Goal: Task Accomplishment & Management: Manage account settings

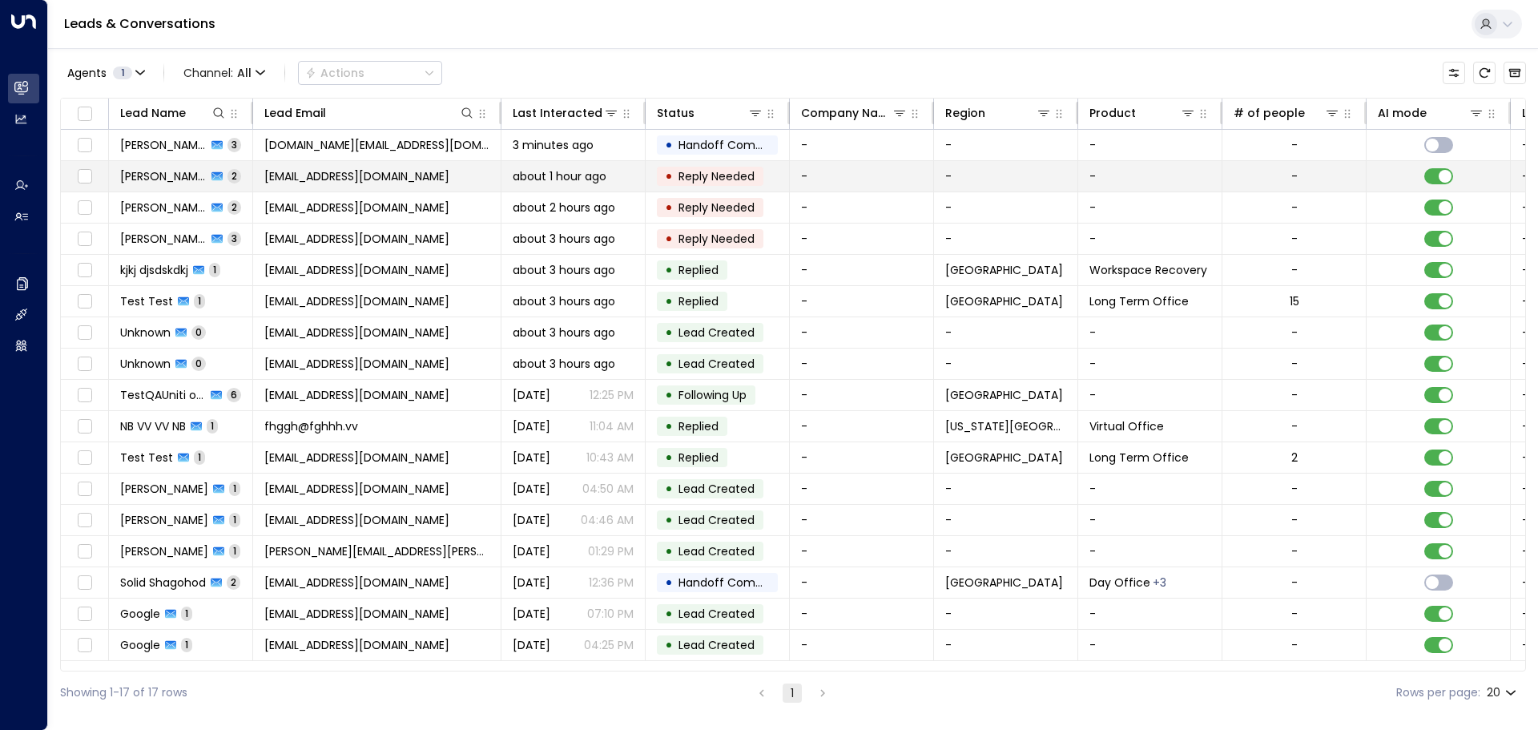
click at [152, 177] on span "[PERSON_NAME]" at bounding box center [163, 176] width 86 height 16
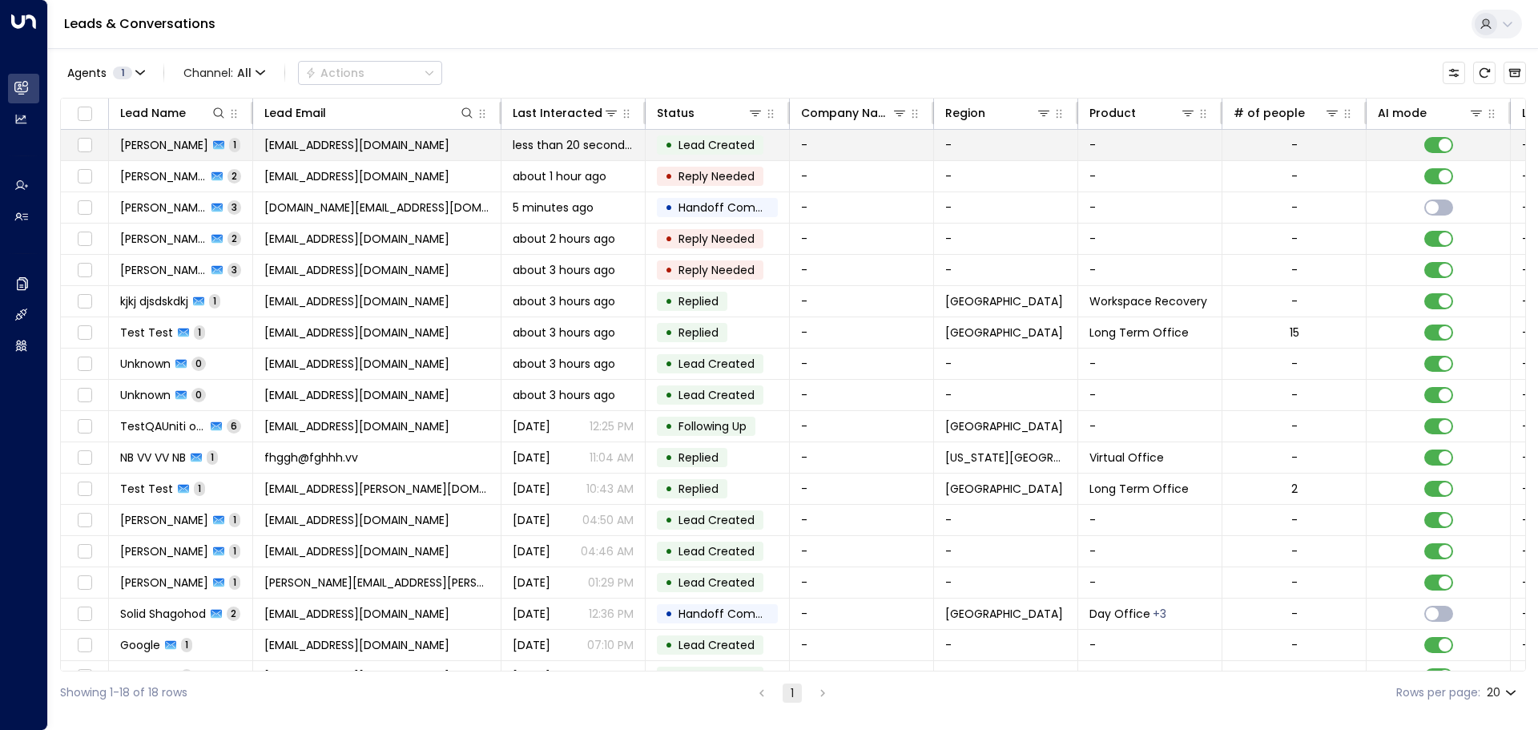
click at [163, 143] on span "[PERSON_NAME]" at bounding box center [164, 145] width 88 height 16
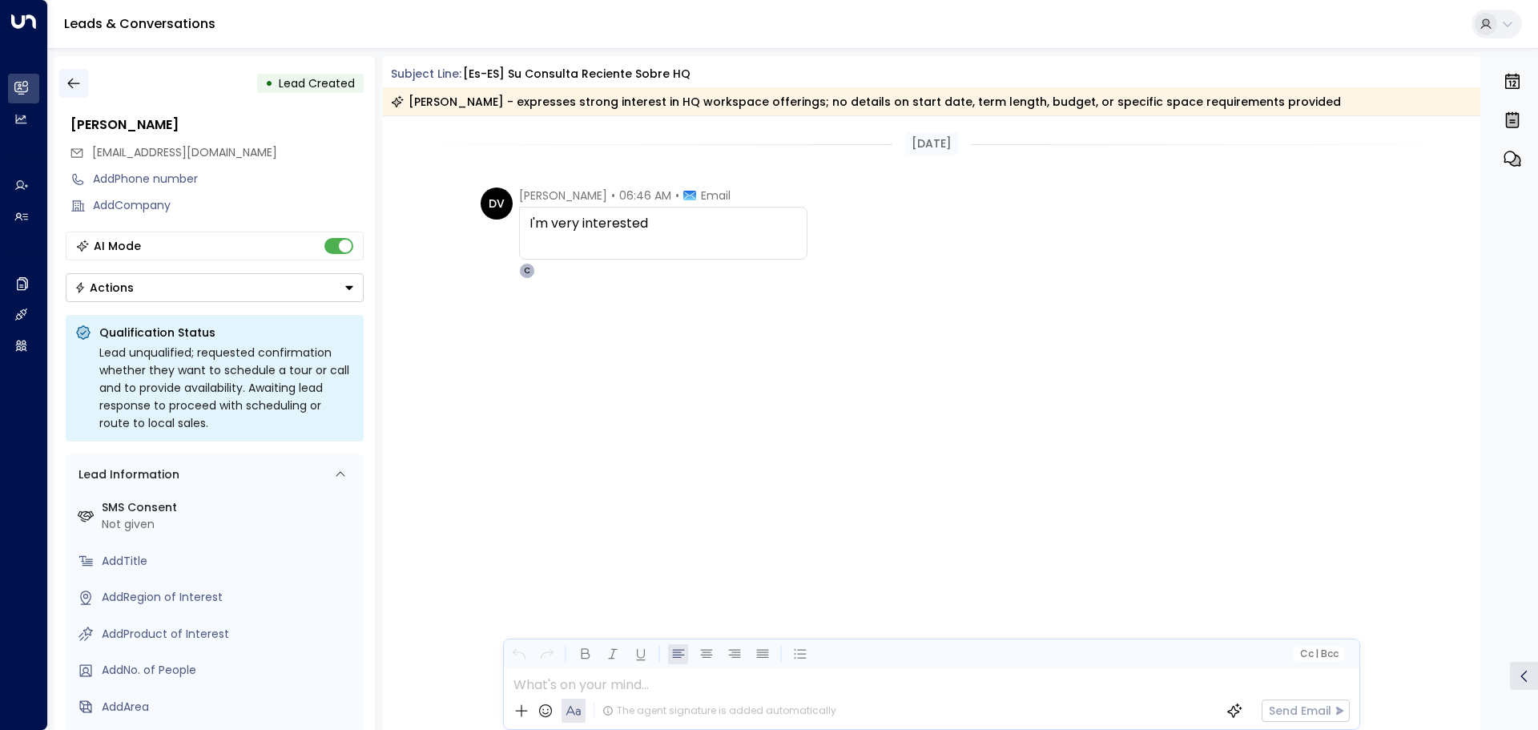
click at [69, 85] on icon "button" at bounding box center [73, 83] width 12 height 10
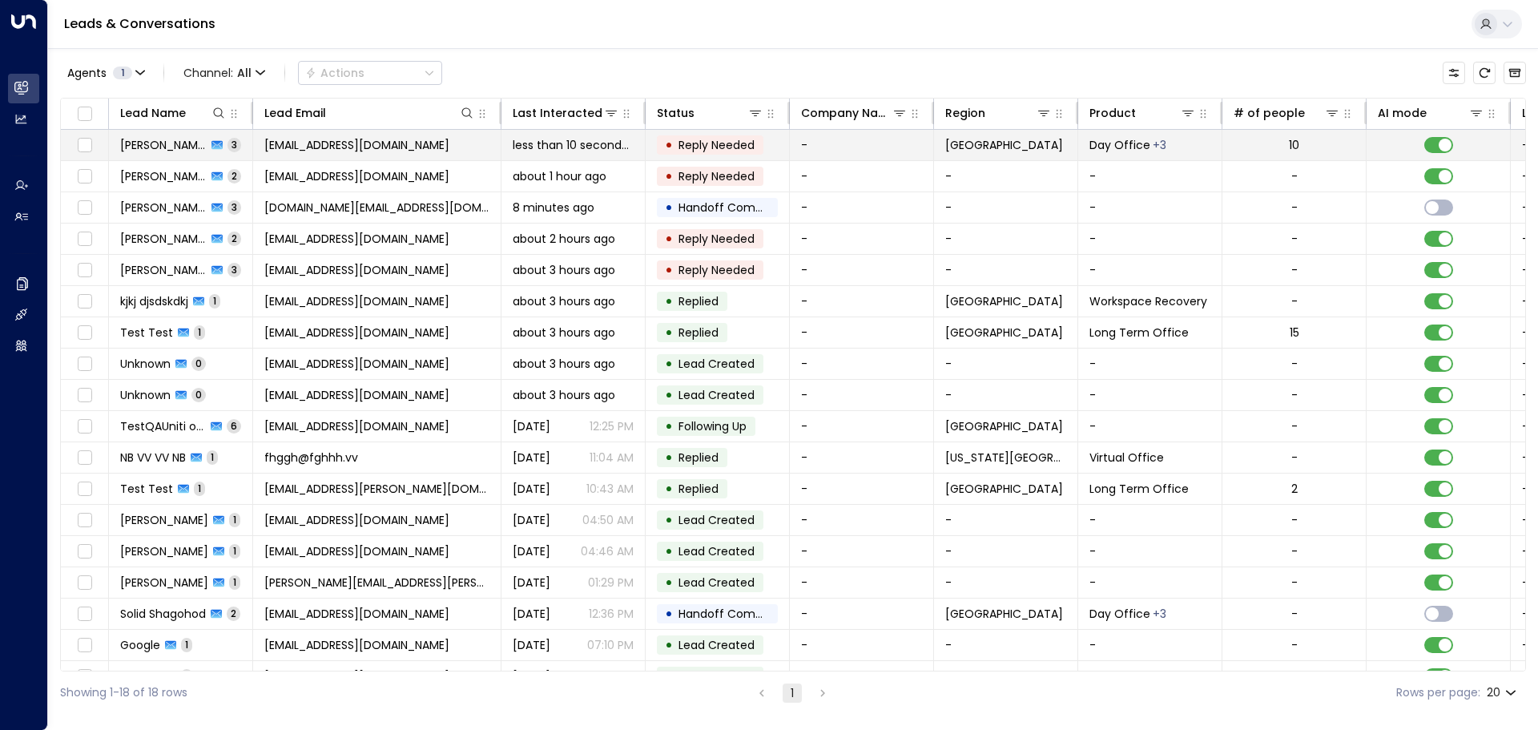
click at [153, 147] on span "[PERSON_NAME]" at bounding box center [163, 145] width 86 height 16
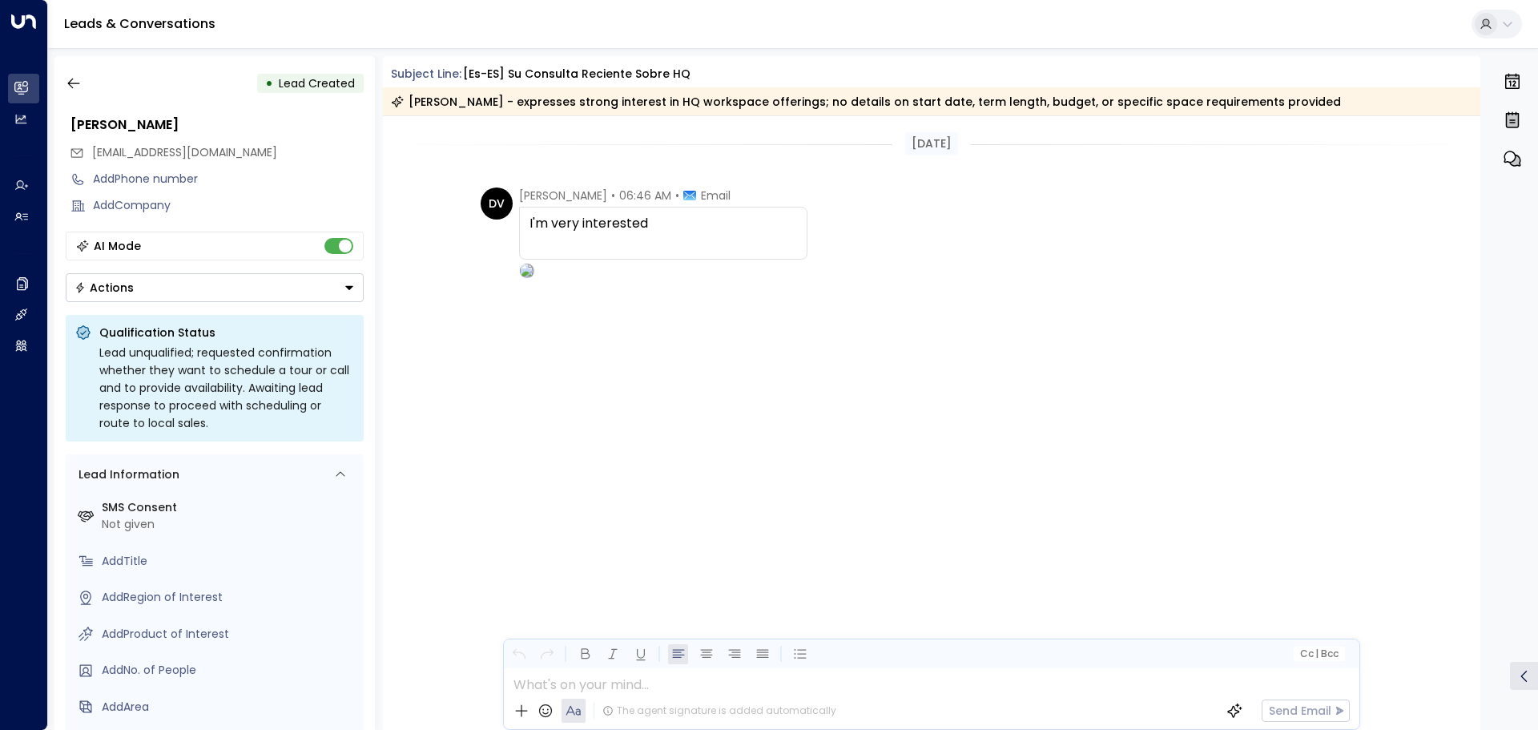
scroll to position [386, 0]
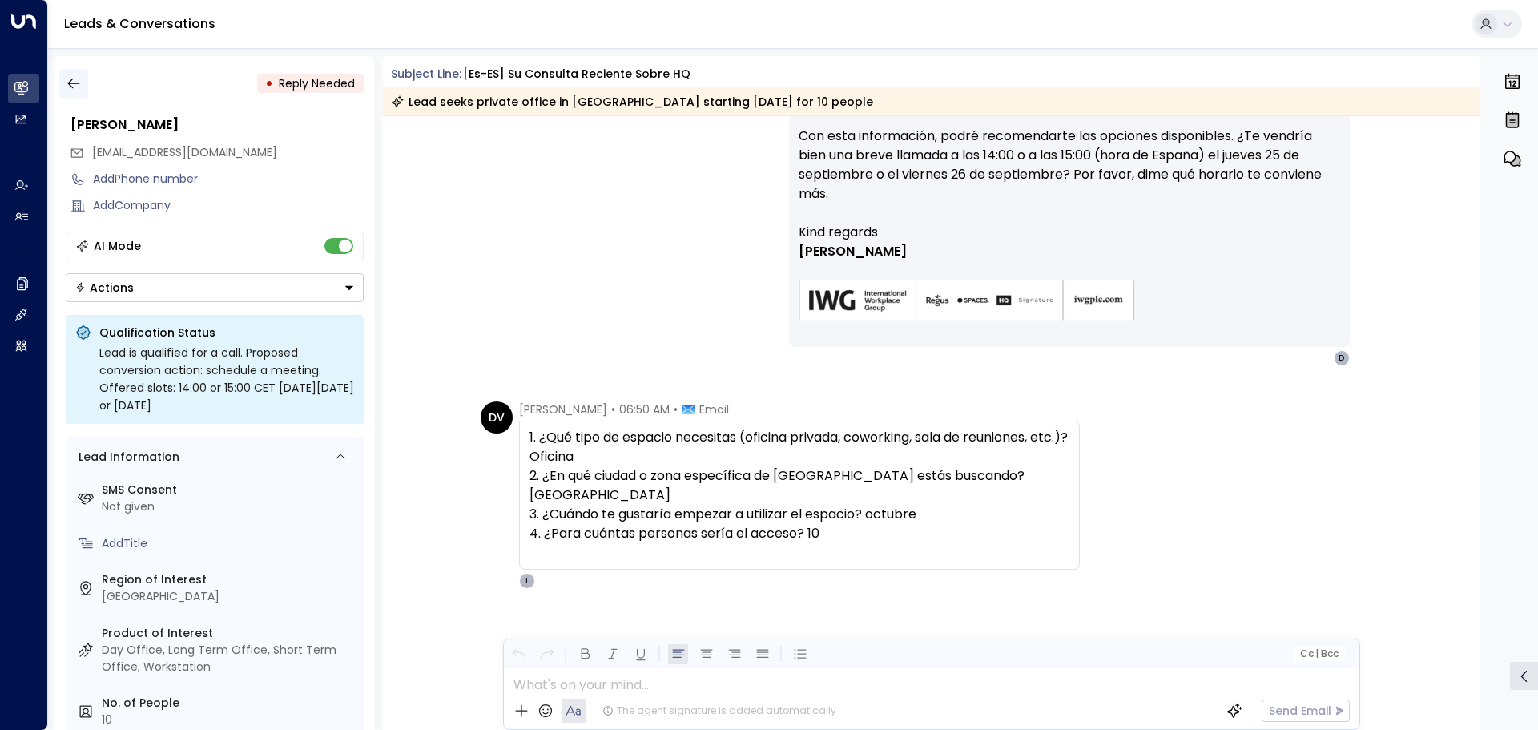
click at [75, 86] on icon "button" at bounding box center [74, 83] width 16 height 16
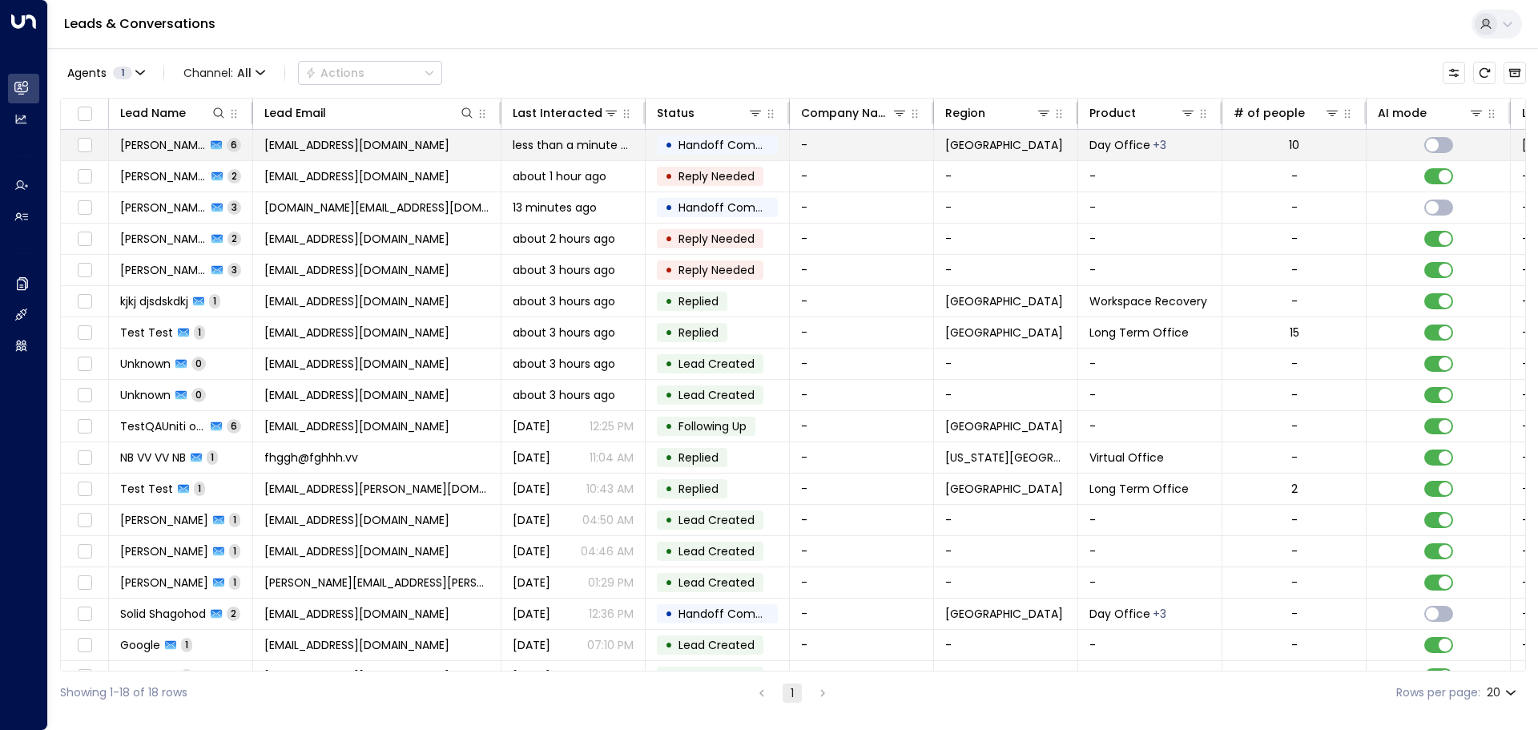
click at [159, 144] on span "[PERSON_NAME]" at bounding box center [163, 145] width 86 height 16
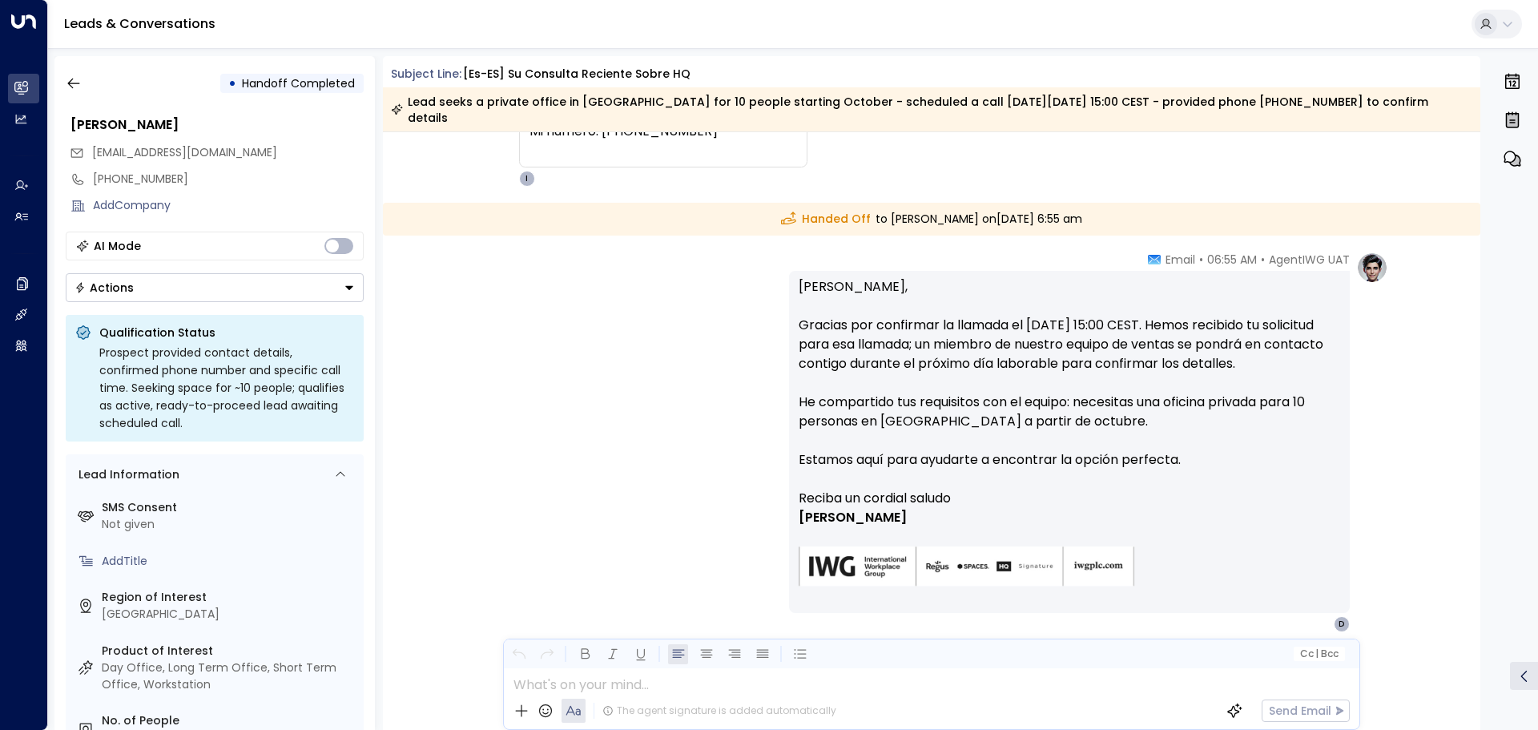
scroll to position [1508, 0]
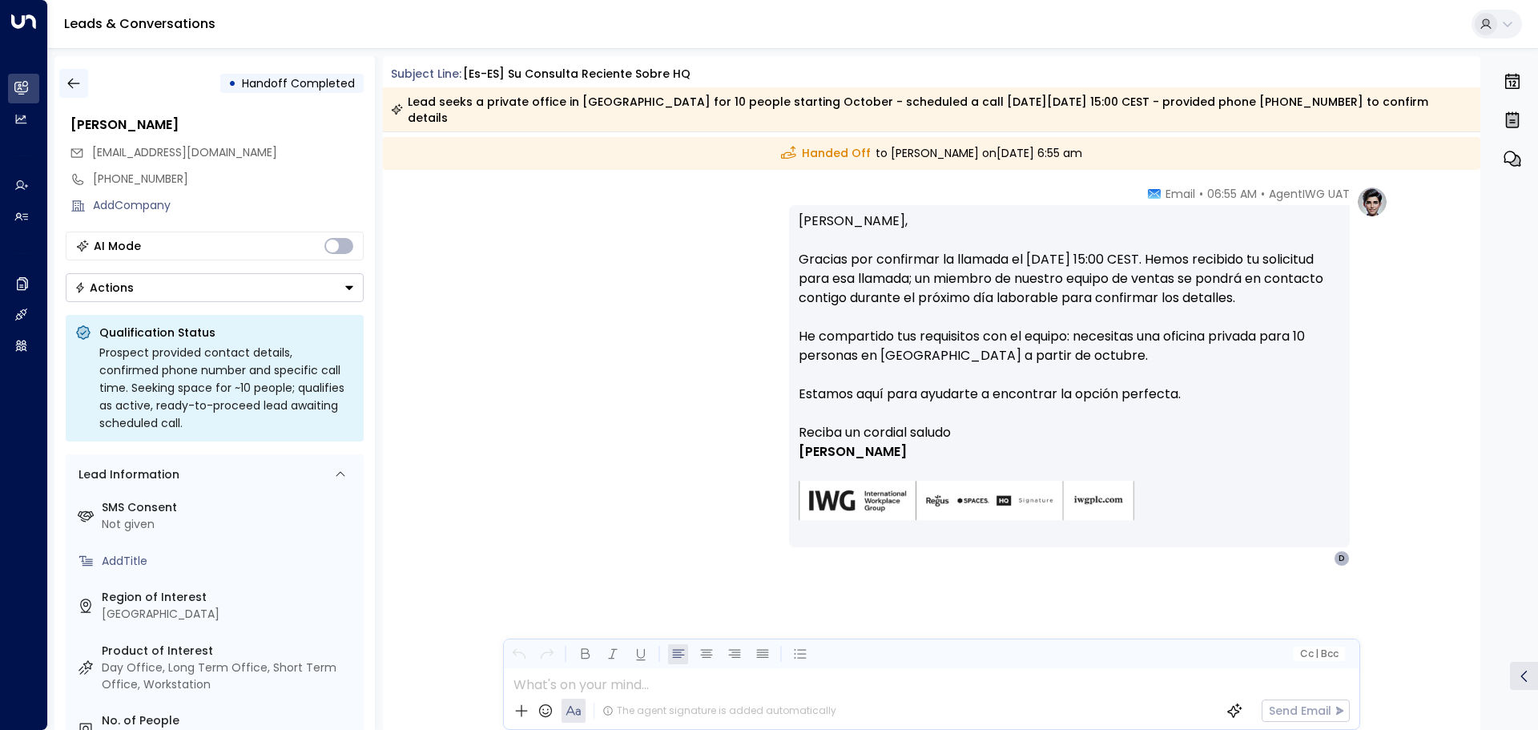
click at [70, 83] on icon "button" at bounding box center [73, 83] width 12 height 10
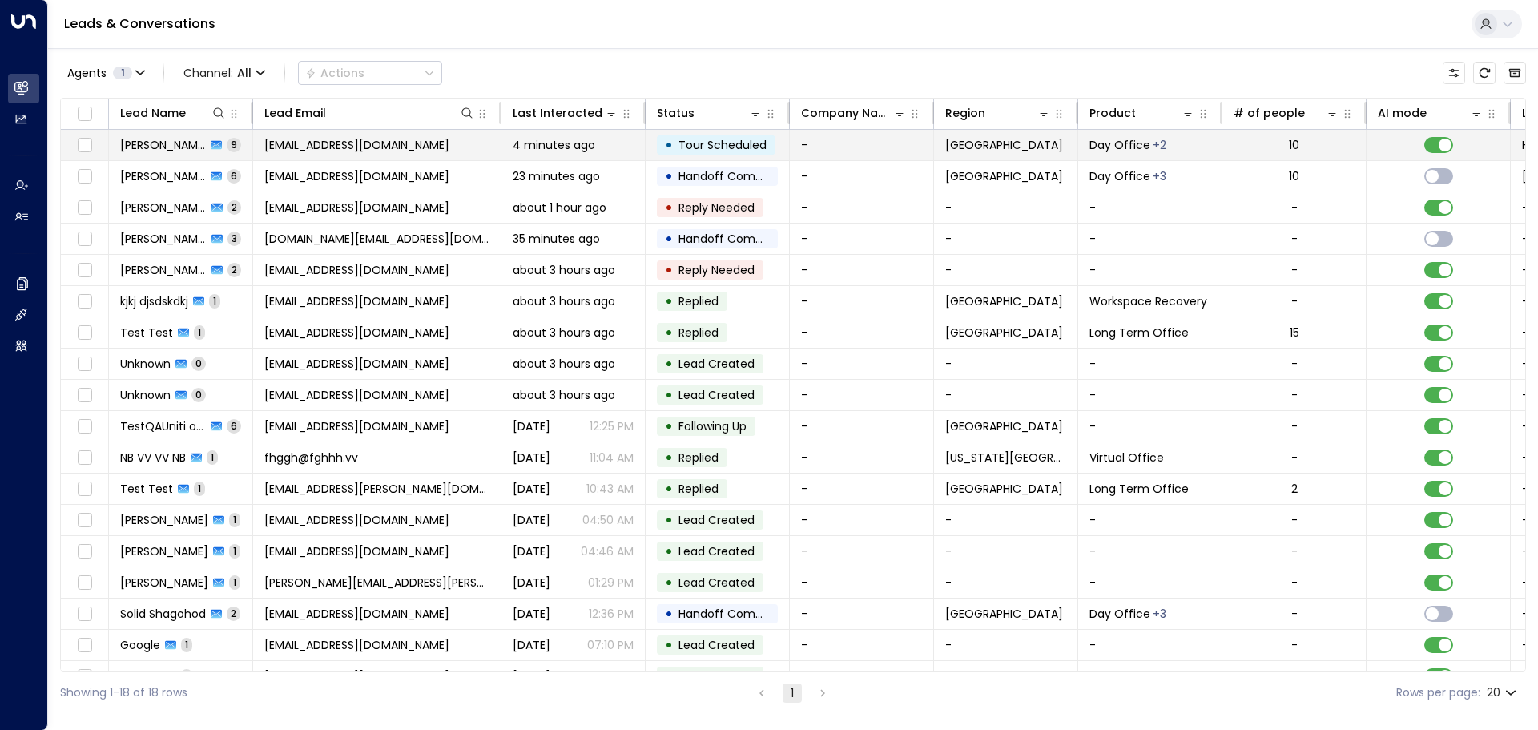
click at [167, 147] on span "[PERSON_NAME]" at bounding box center [163, 145] width 86 height 16
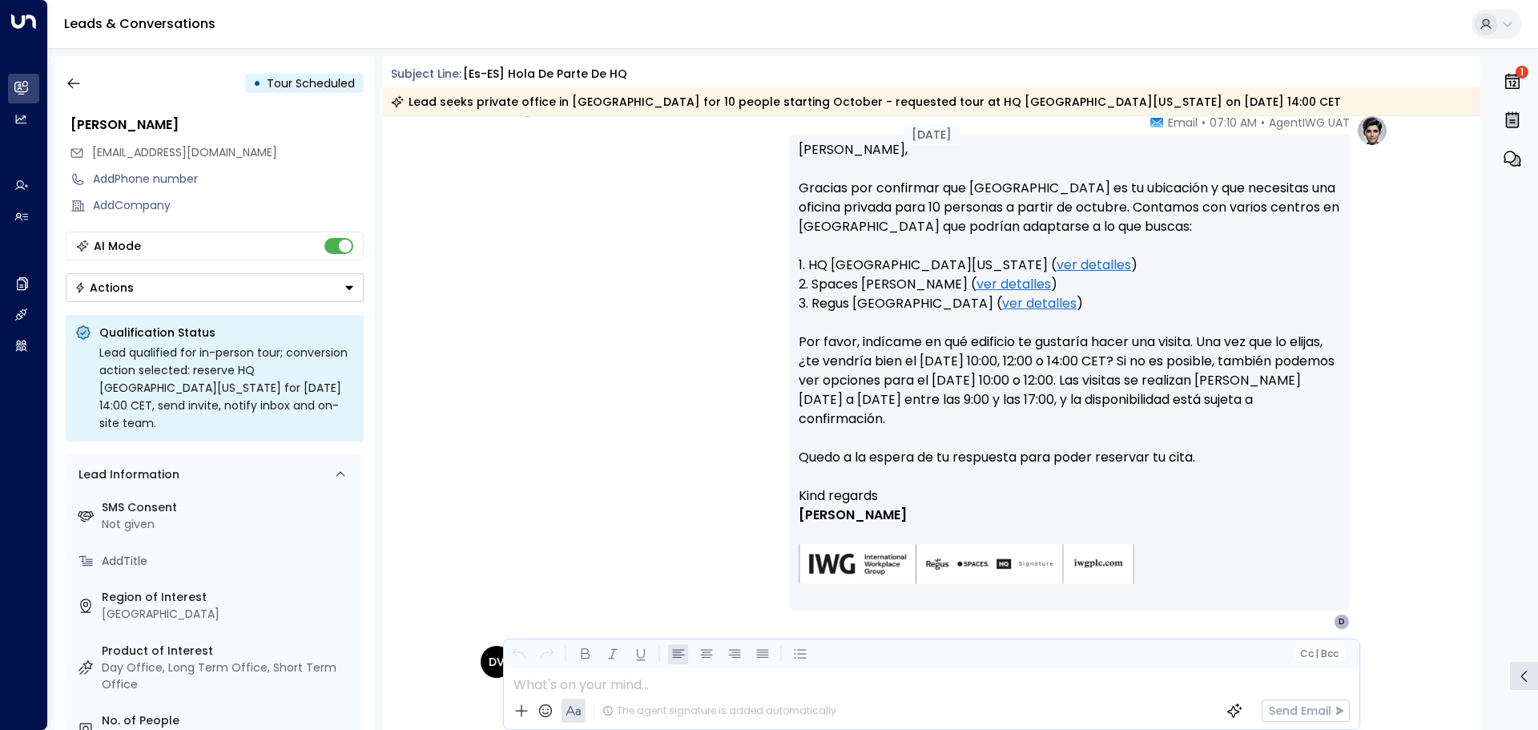
scroll to position [1193, 0]
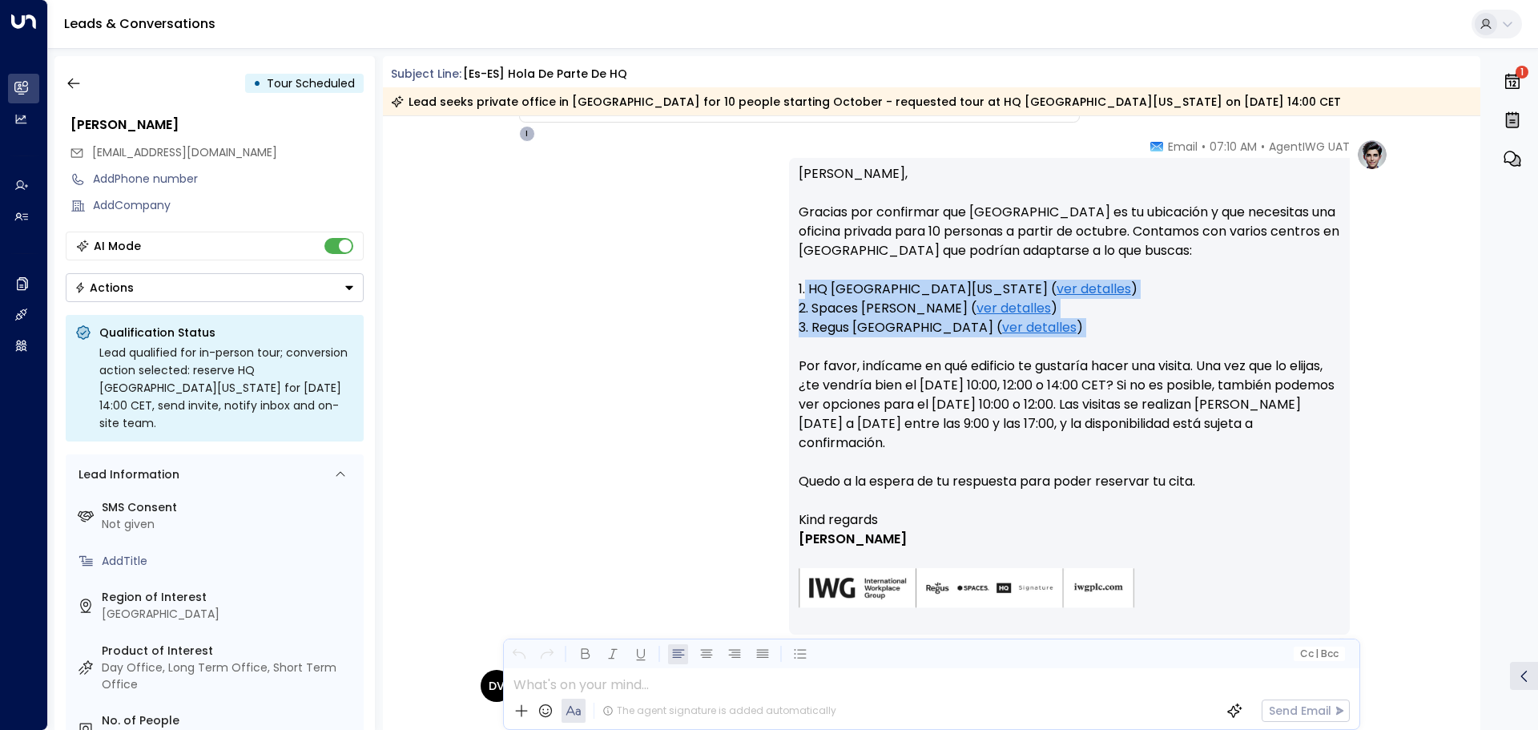
drag, startPoint x: 803, startPoint y: 288, endPoint x: 1089, endPoint y: 340, distance: 290.6
click at [1089, 340] on p "Hola Daniel, Gracias por confirmar que Madrid es tu ubicación y que necesitas u…" at bounding box center [1068, 337] width 541 height 346
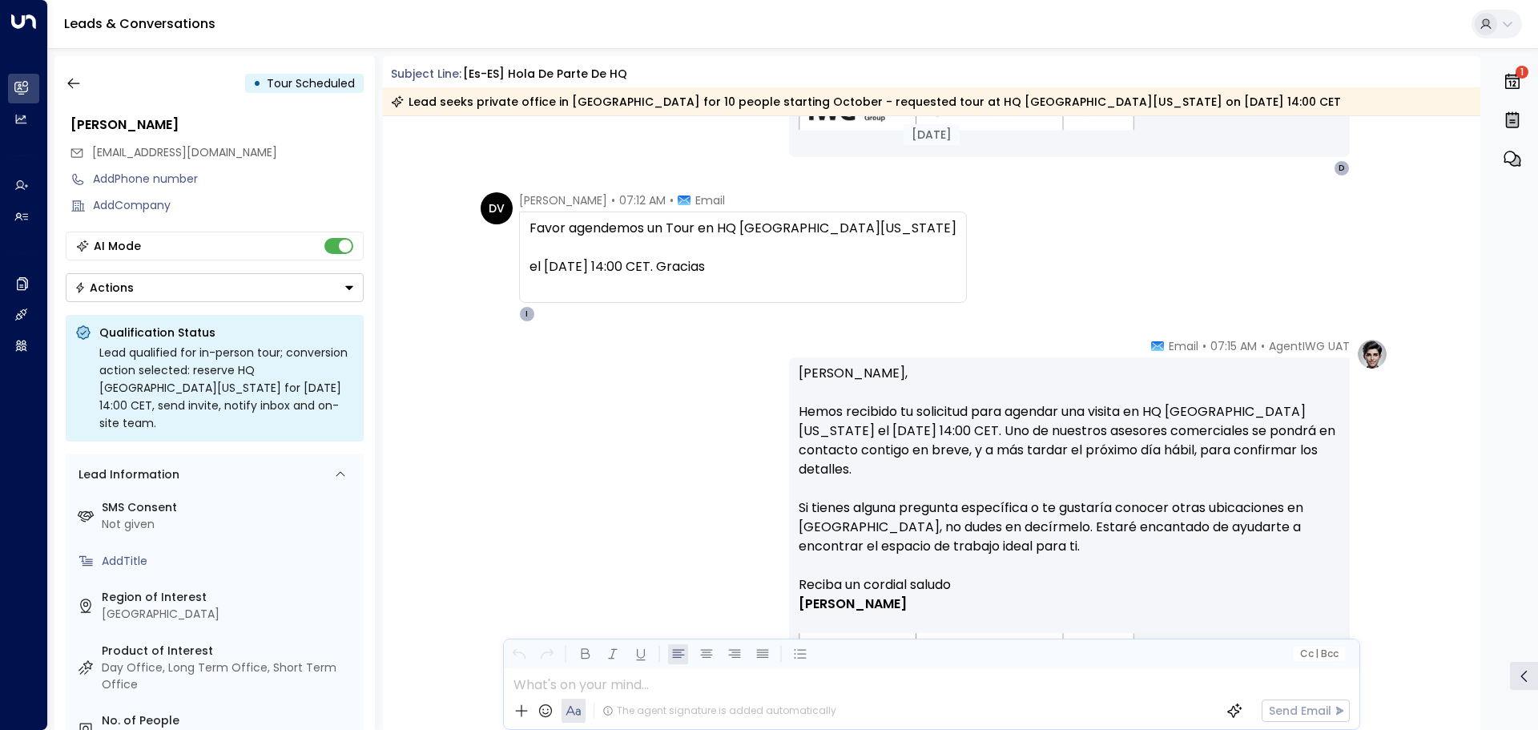
scroll to position [1674, 0]
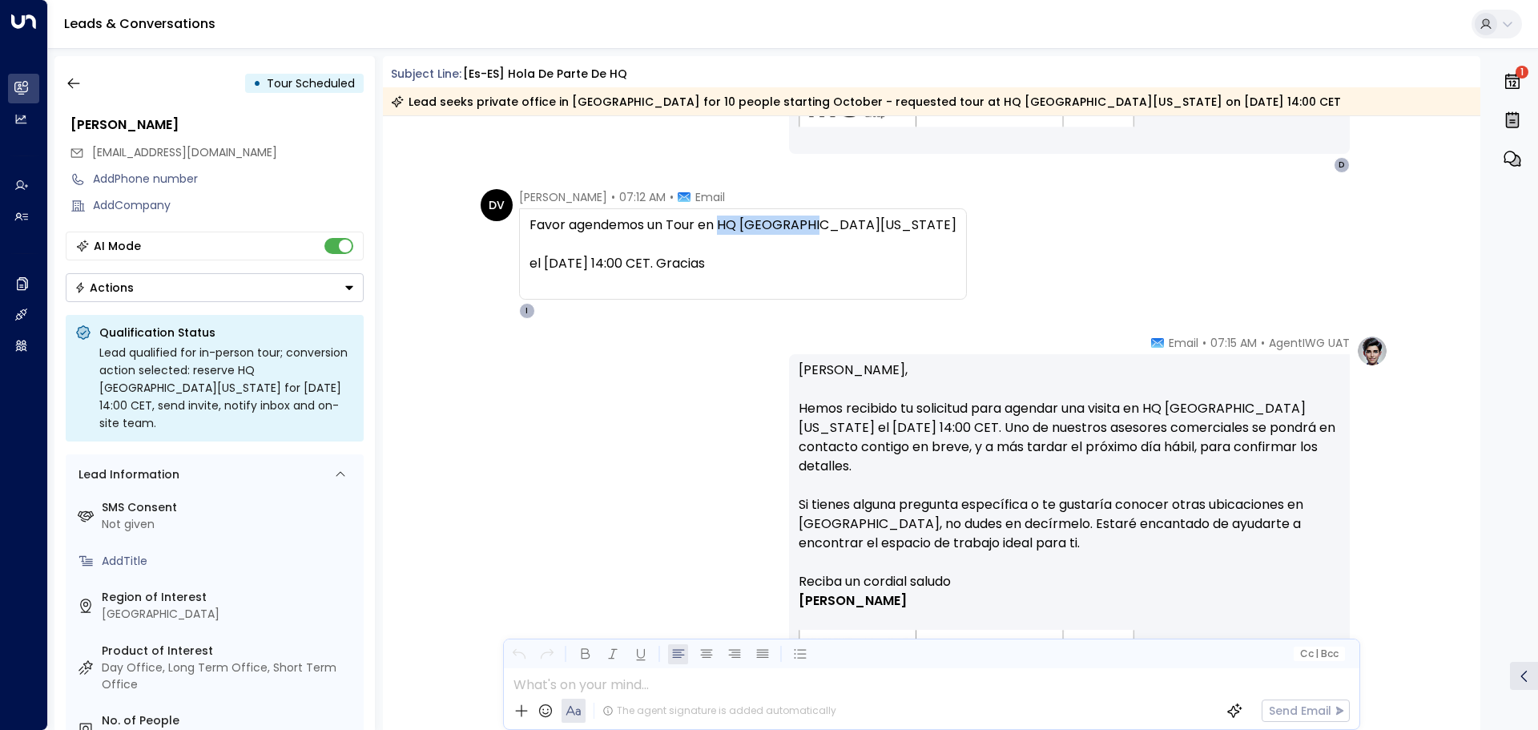
drag, startPoint x: 750, startPoint y: 226, endPoint x: 824, endPoint y: 226, distance: 74.5
click at [824, 226] on div "Favor agendemos un Tour en HQ La Florida el martes 30 de septiembre a las 14:00…" at bounding box center [742, 244] width 427 height 58
drag, startPoint x: 585, startPoint y: 265, endPoint x: 805, endPoint y: 259, distance: 220.3
click at [805, 259] on div "Favor agendemos un Tour en HQ La Florida el martes 30 de septiembre a las 14:00…" at bounding box center [742, 244] width 427 height 58
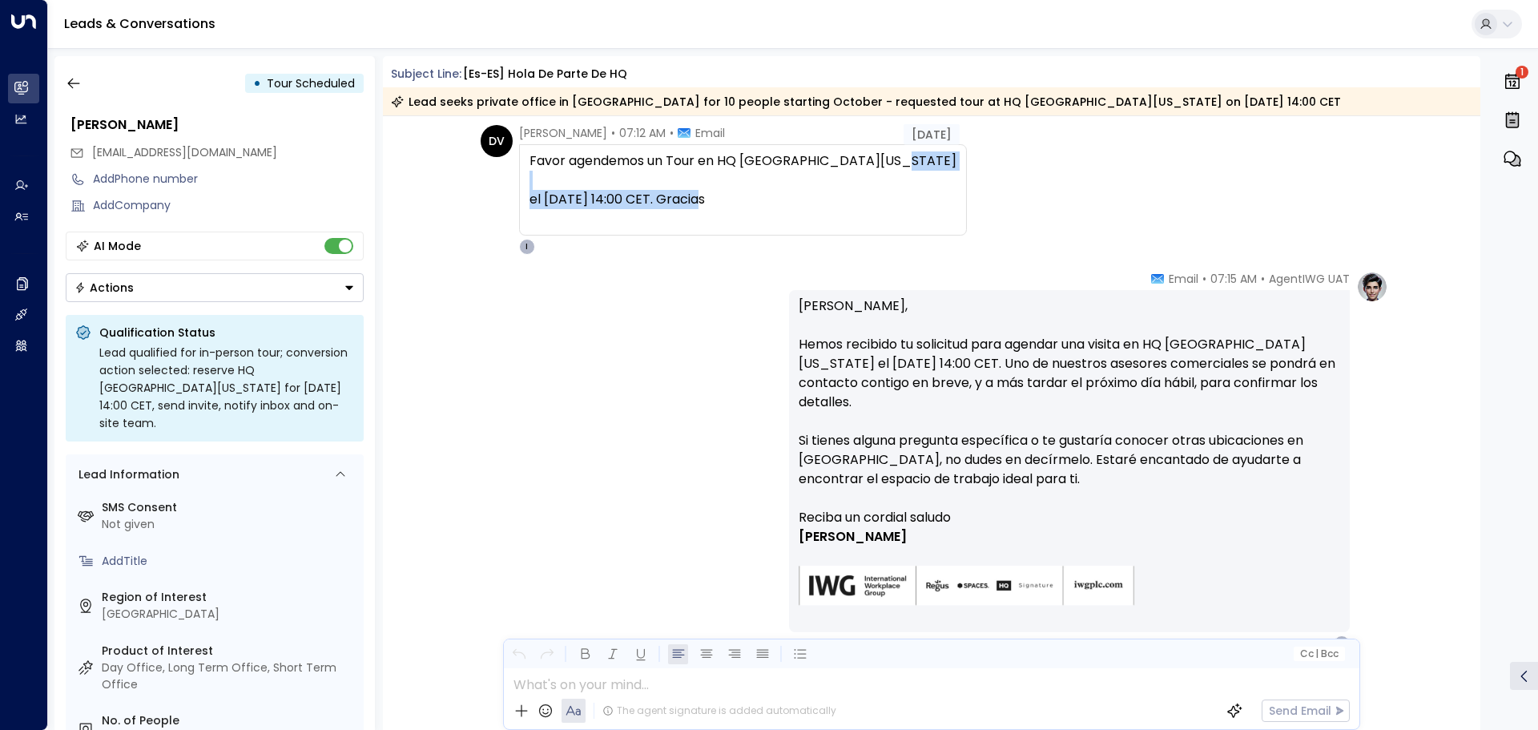
scroll to position [1820, 0]
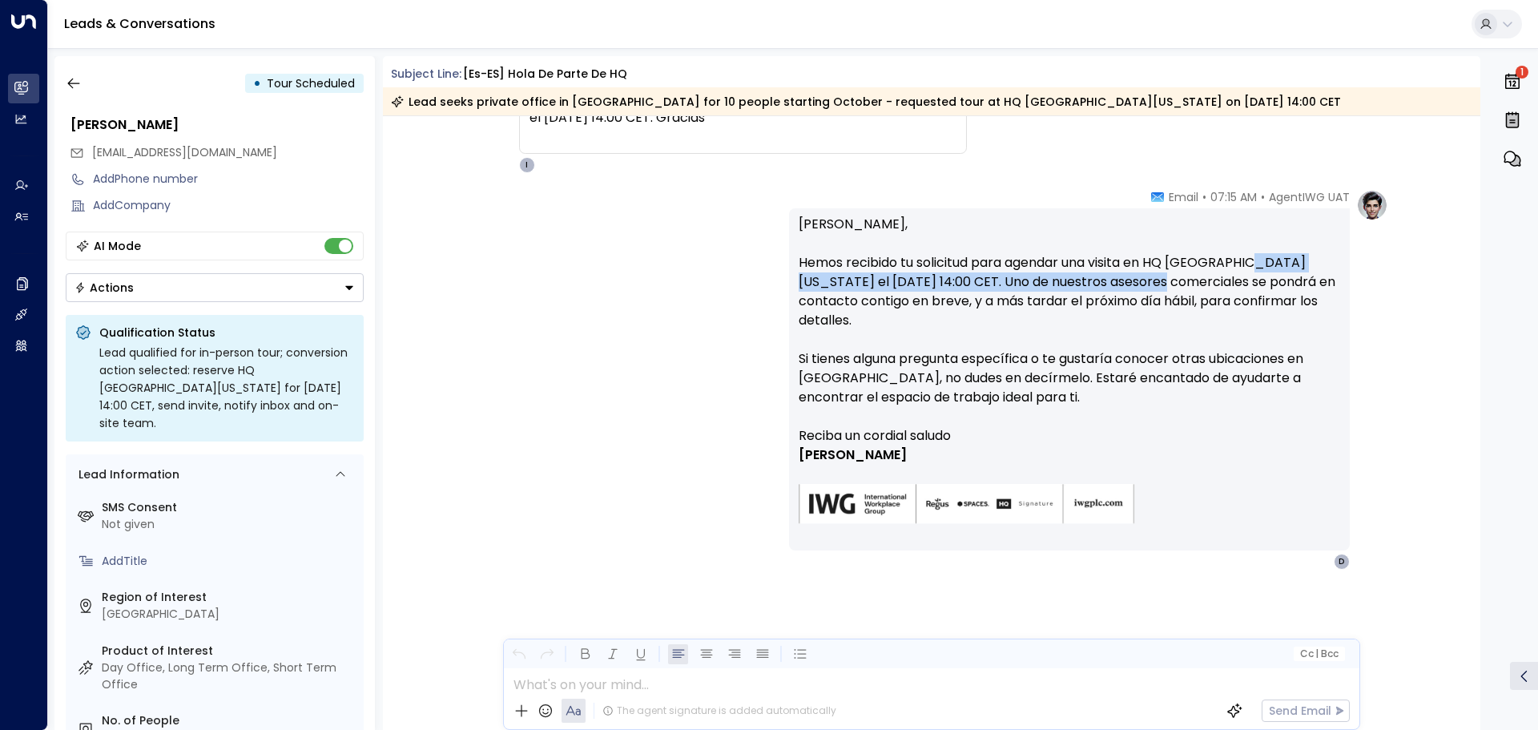
drag, startPoint x: 1116, startPoint y: 272, endPoint x: 1239, endPoint y: 263, distance: 122.9
click at [1239, 263] on p "Hola Daniel, Hemos recibido tu solicitud para agendar una visita en HQ La Flori…" at bounding box center [1068, 320] width 541 height 211
click at [1193, 272] on p "Hola Daniel, Hemos recibido tu solicitud para agendar una visita en HQ La Flori…" at bounding box center [1068, 320] width 541 height 211
click at [1148, 259] on p "Hola Daniel, Hemos recibido tu solicitud para agendar una visita en HQ La Flori…" at bounding box center [1068, 320] width 541 height 211
click at [1148, 254] on p "Hola Daniel, Hemos recibido tu solicitud para agendar una visita en HQ La Flori…" at bounding box center [1068, 320] width 541 height 211
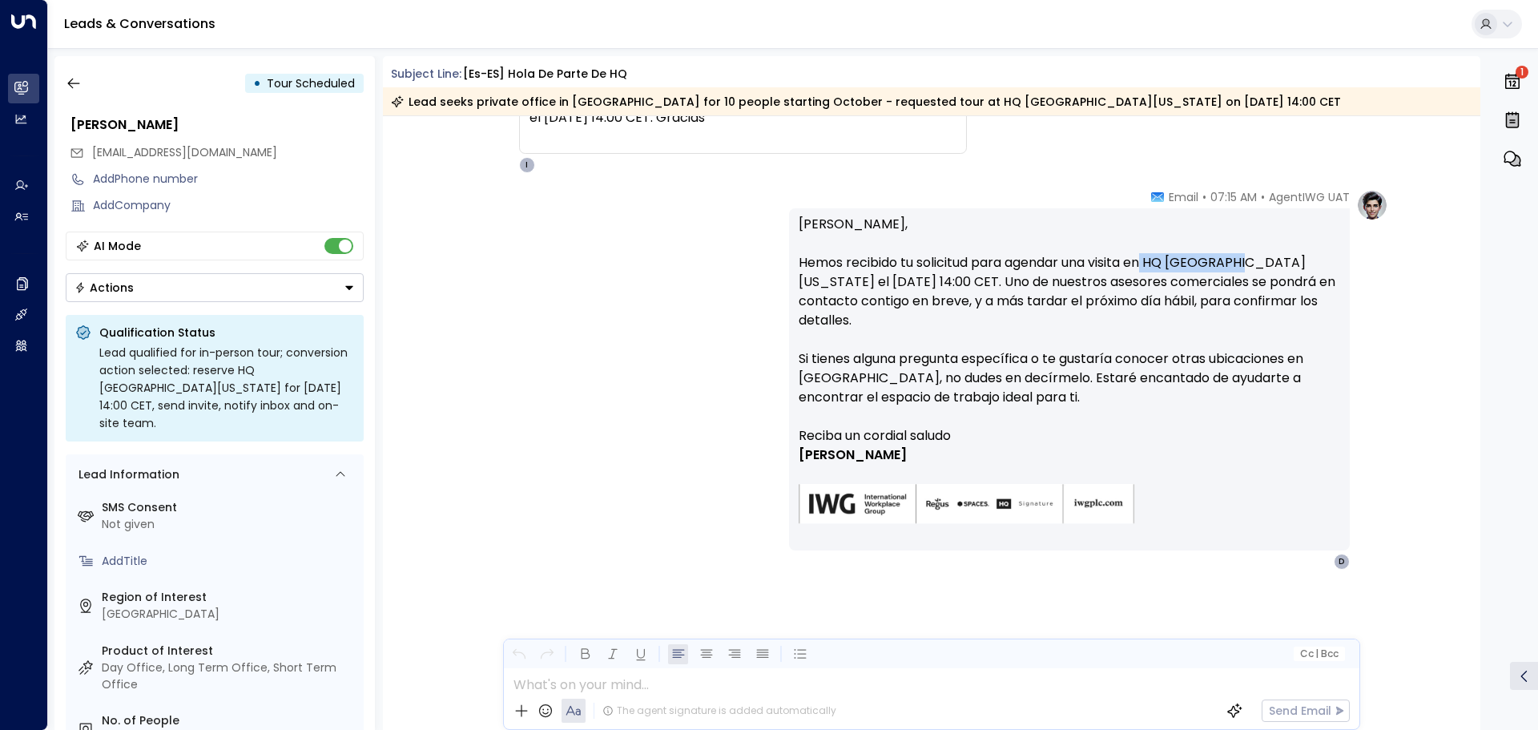
drag, startPoint x: 1148, startPoint y: 257, endPoint x: 1234, endPoint y: 263, distance: 86.7
click at [1234, 263] on p "Hola Daniel, Hemos recibido tu solicitud para agendar una visita en HQ La Flori…" at bounding box center [1068, 320] width 541 height 211
click at [546, 367] on div "AgentIWG UAT • 07:15 AM • Email Hola Daniel, Hemos recibido tu solicitud para a…" at bounding box center [931, 379] width 913 height 380
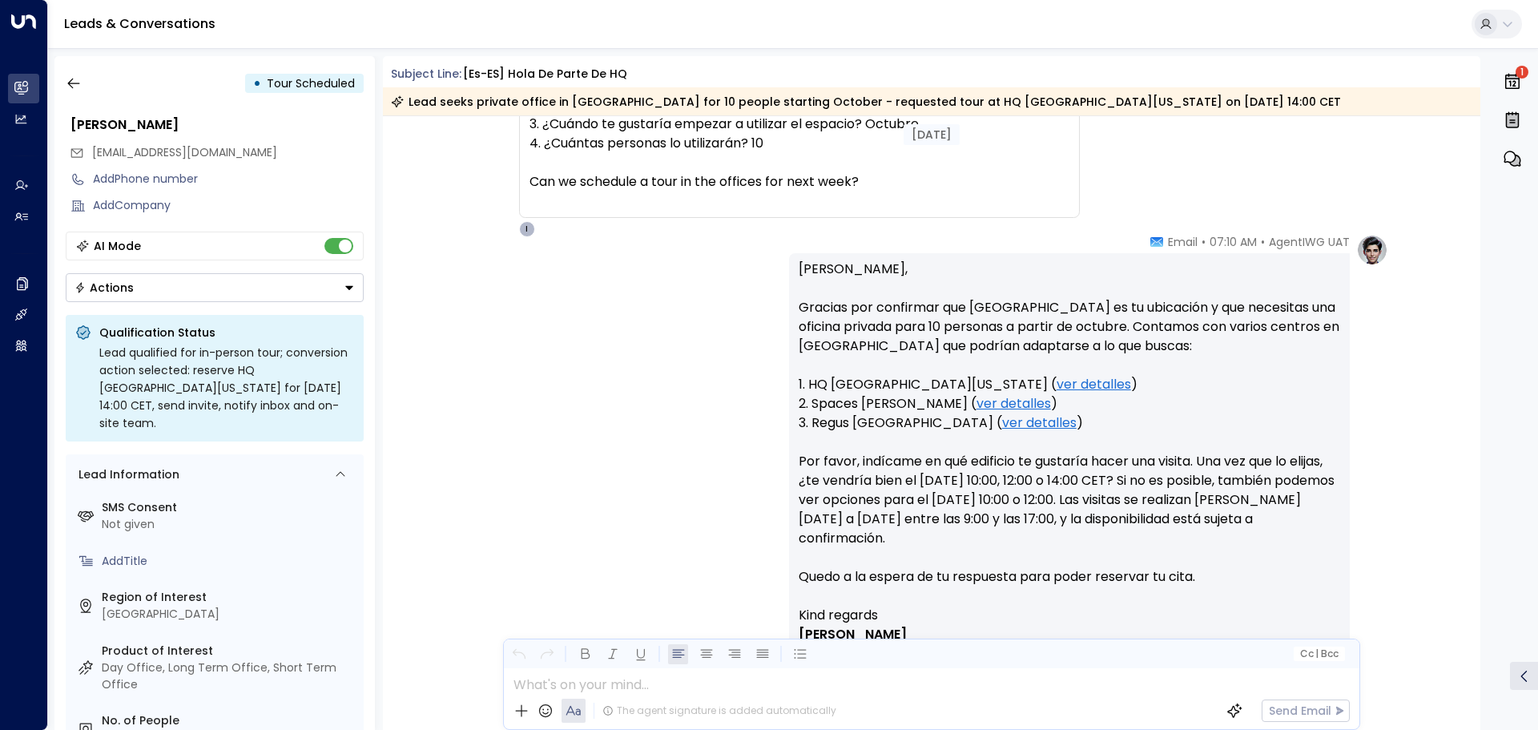
scroll to position [778, 0]
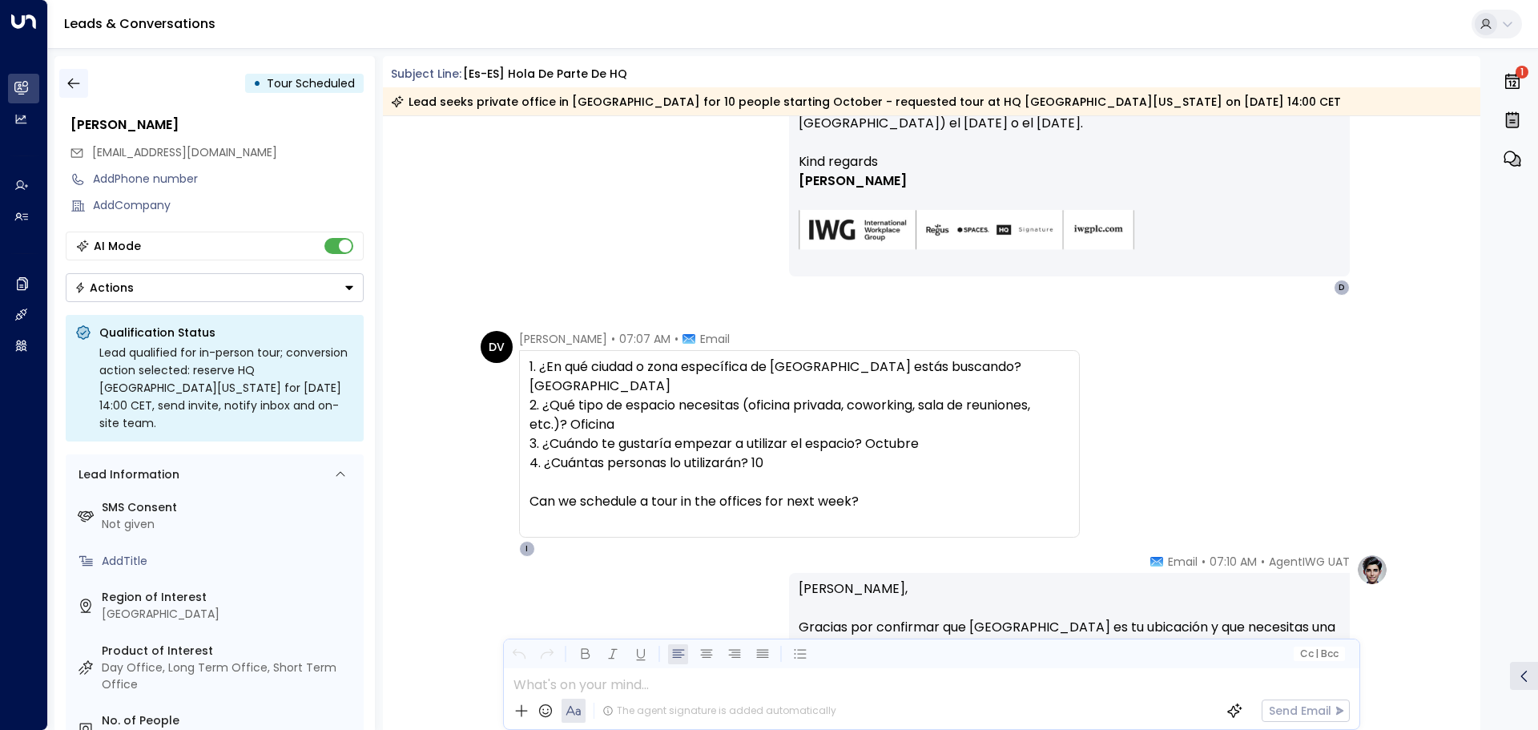
click at [63, 83] on button "button" at bounding box center [73, 83] width 29 height 29
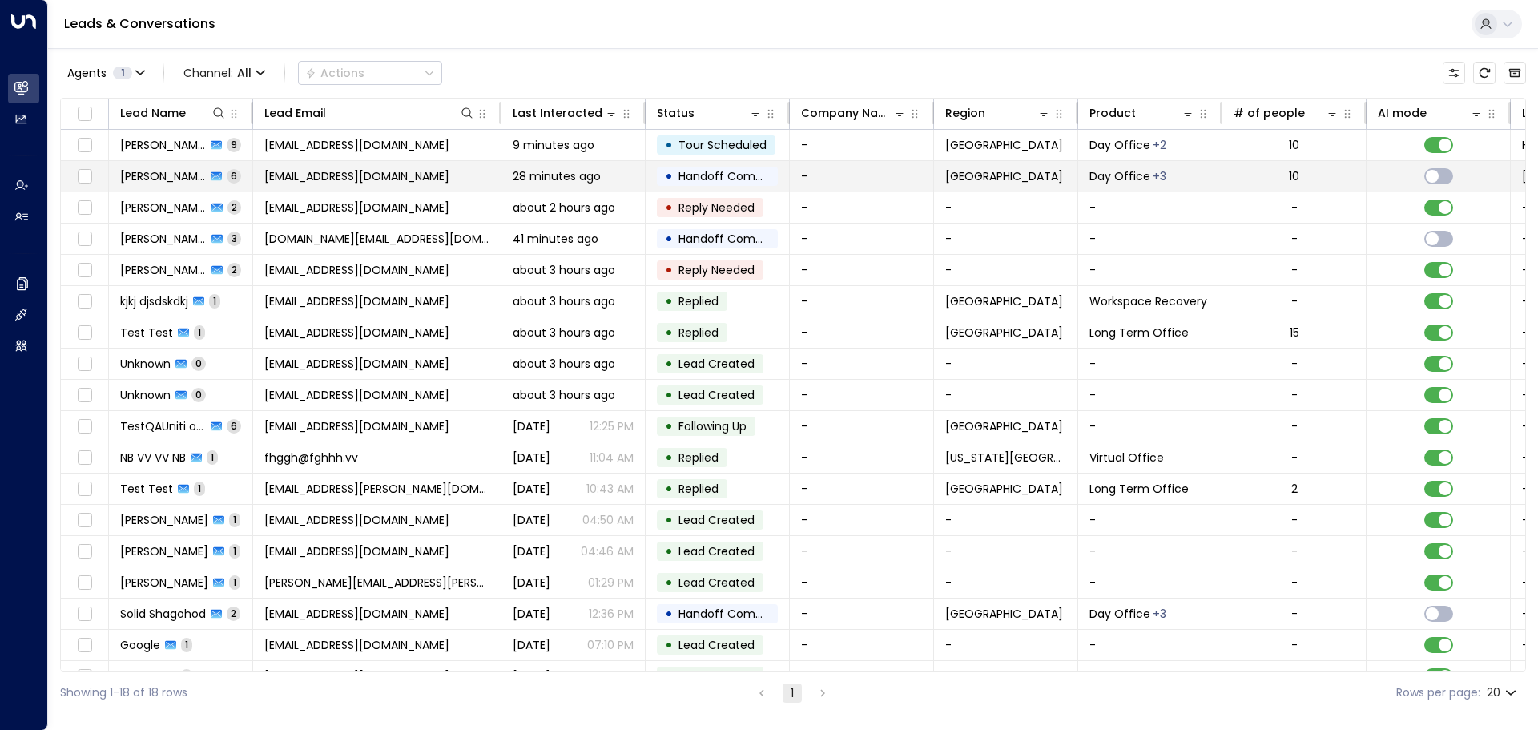
click at [165, 183] on span "[PERSON_NAME]" at bounding box center [163, 176] width 86 height 16
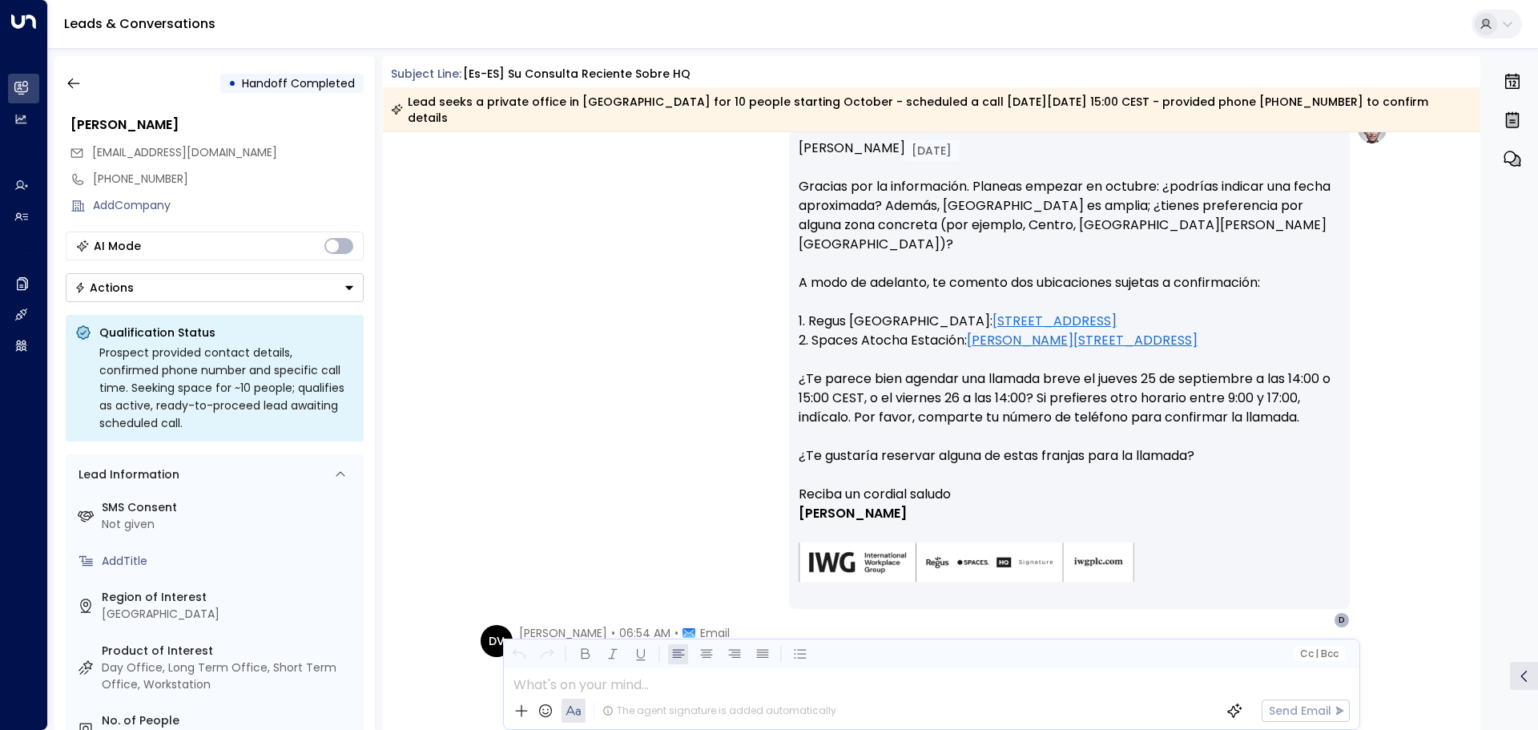
scroll to position [867, 0]
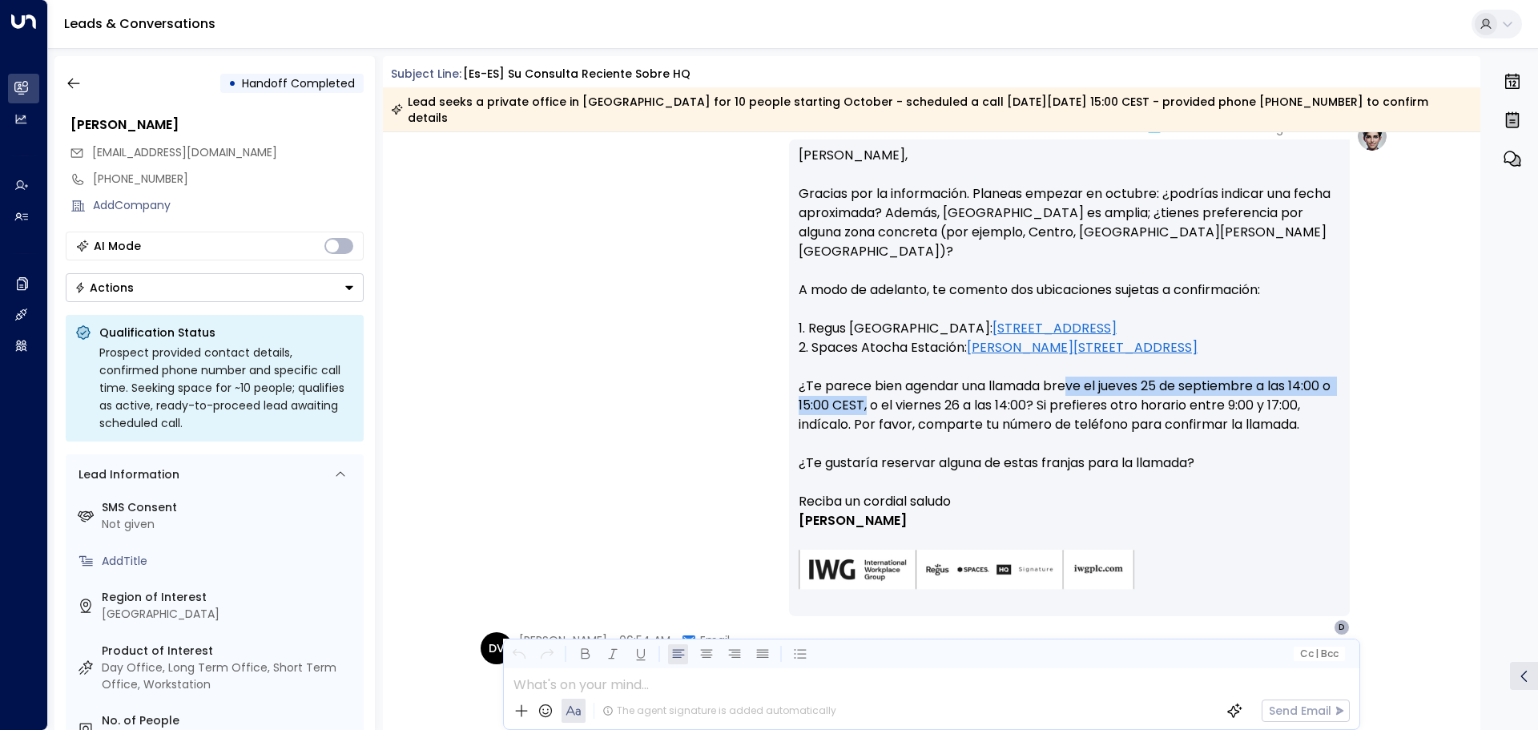
drag, startPoint x: 875, startPoint y: 368, endPoint x: 1070, endPoint y: 360, distance: 194.8
click at [1070, 360] on p "Hola Daniel, Gracias por la información. Planeas empezar en octubre: ¿podrías i…" at bounding box center [1068, 319] width 541 height 346
drag, startPoint x: 1036, startPoint y: 348, endPoint x: 1130, endPoint y: 402, distance: 108.4
click at [1220, 364] on p "Hola Daniel, Gracias por la información. Planeas empezar en octubre: ¿podrías i…" at bounding box center [1068, 319] width 541 height 346
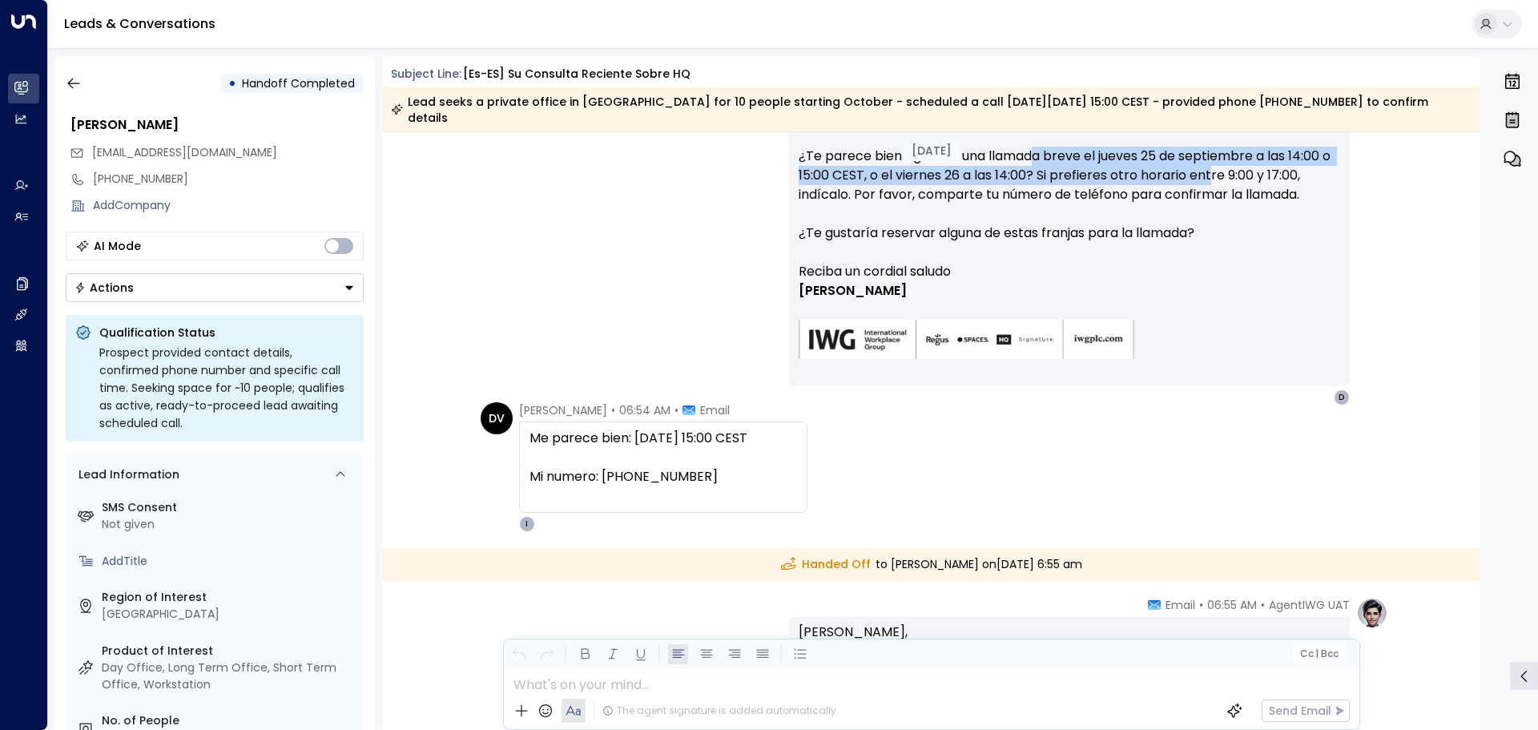
scroll to position [1188, 0]
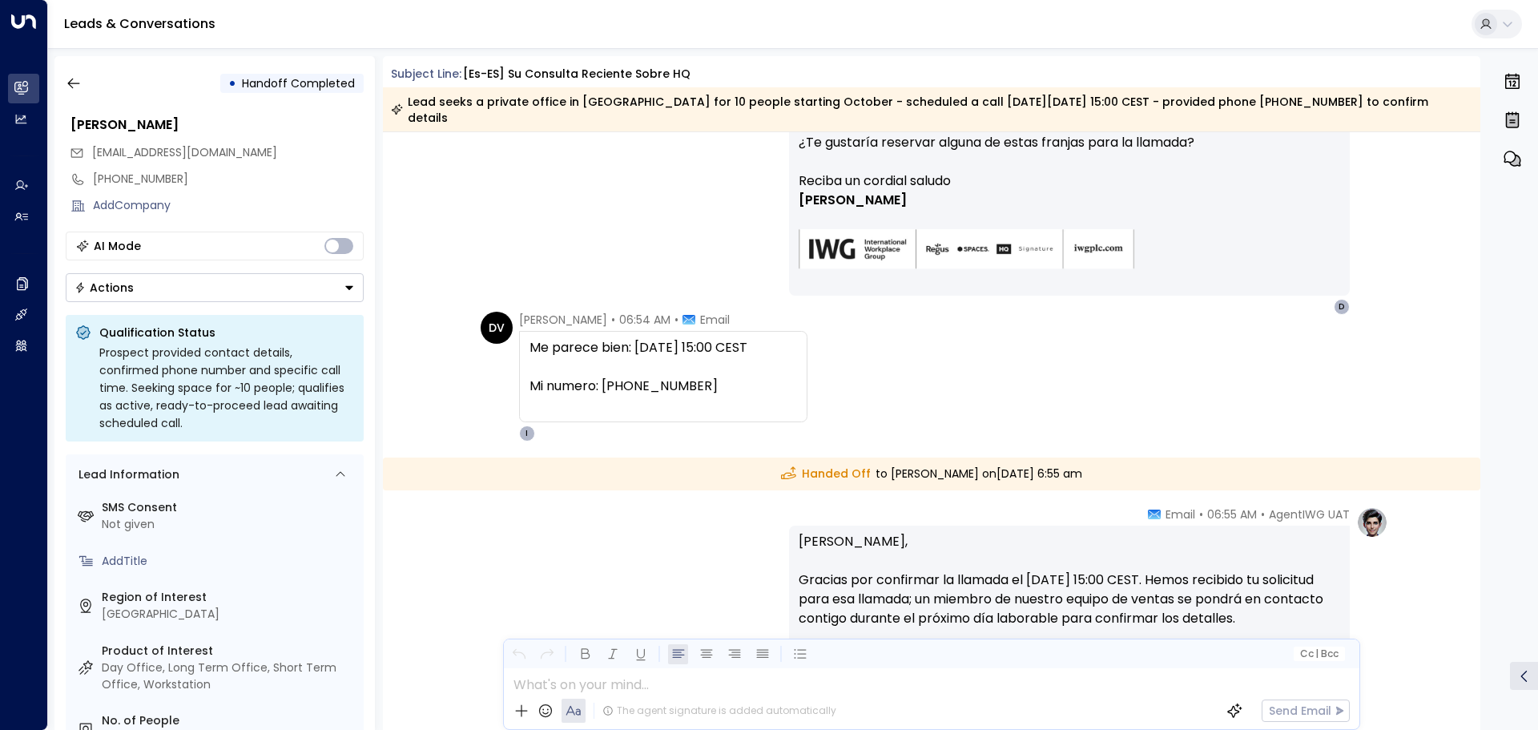
drag, startPoint x: 596, startPoint y: 337, endPoint x: 887, endPoint y: 336, distance: 291.5
click at [797, 338] on div "Me parece bien: jueves 25 de septiembre a las 15:00 CEST Mi numero: +34642784152" at bounding box center [662, 367] width 267 height 58
click at [650, 357] on div at bounding box center [662, 366] width 267 height 19
drag, startPoint x: 595, startPoint y: 371, endPoint x: 737, endPoint y: 373, distance: 141.8
click at [737, 376] on div "Mi numero: +34642784152" at bounding box center [662, 385] width 267 height 19
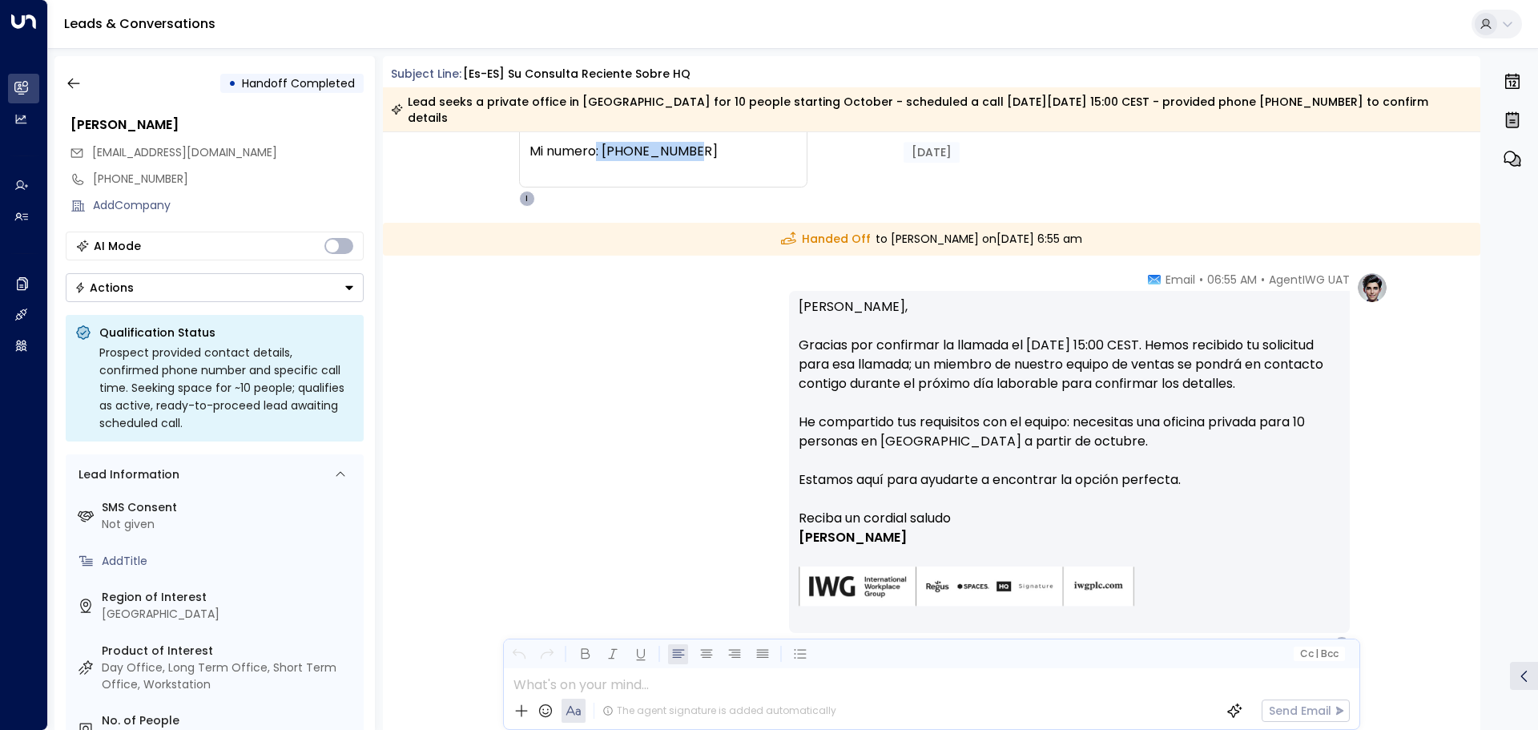
scroll to position [1428, 0]
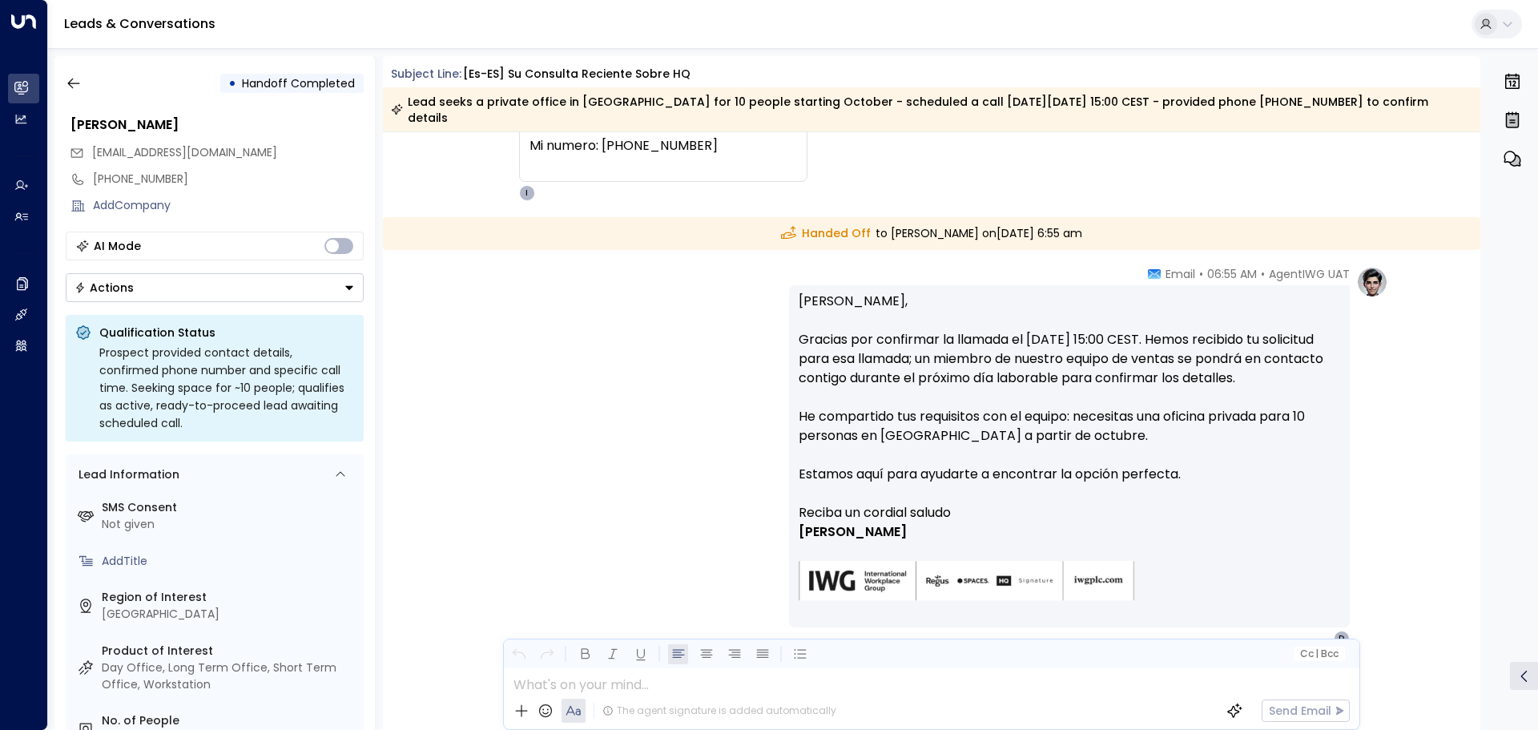
click at [1055, 339] on p "Hola Daniel, Gracias por confirmar la llamada el jueves 25 de septiembre a las …" at bounding box center [1068, 397] width 541 height 211
click at [1213, 363] on p "Hola Daniel, Gracias por confirmar la llamada el jueves 25 de septiembre a las …" at bounding box center [1068, 397] width 541 height 211
drag, startPoint x: 1026, startPoint y: 325, endPoint x: 1285, endPoint y: 326, distance: 258.7
click at [1285, 326] on p "Hola Daniel, Gracias por confirmar la llamada el jueves 25 de septiembre a las …" at bounding box center [1068, 397] width 541 height 211
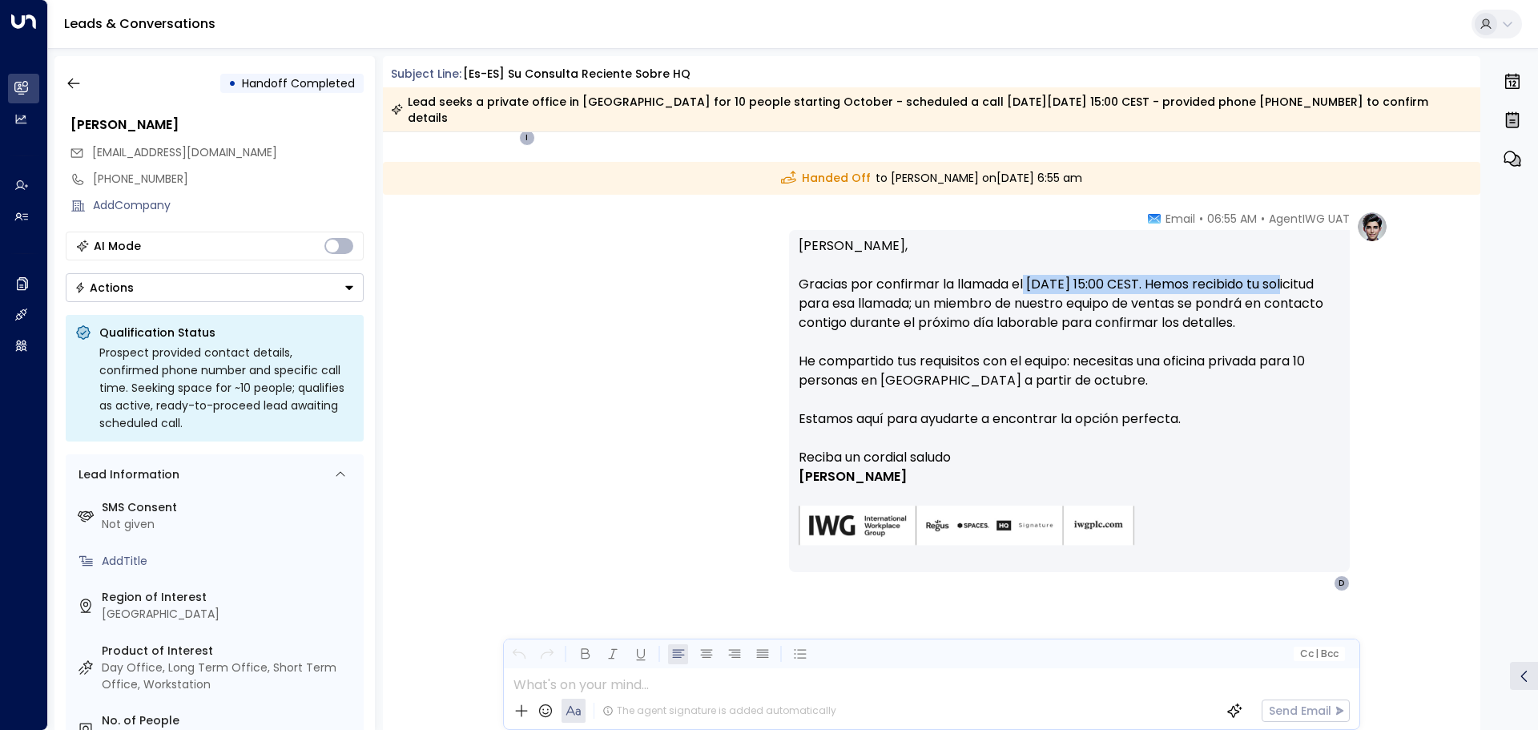
scroll to position [1508, 0]
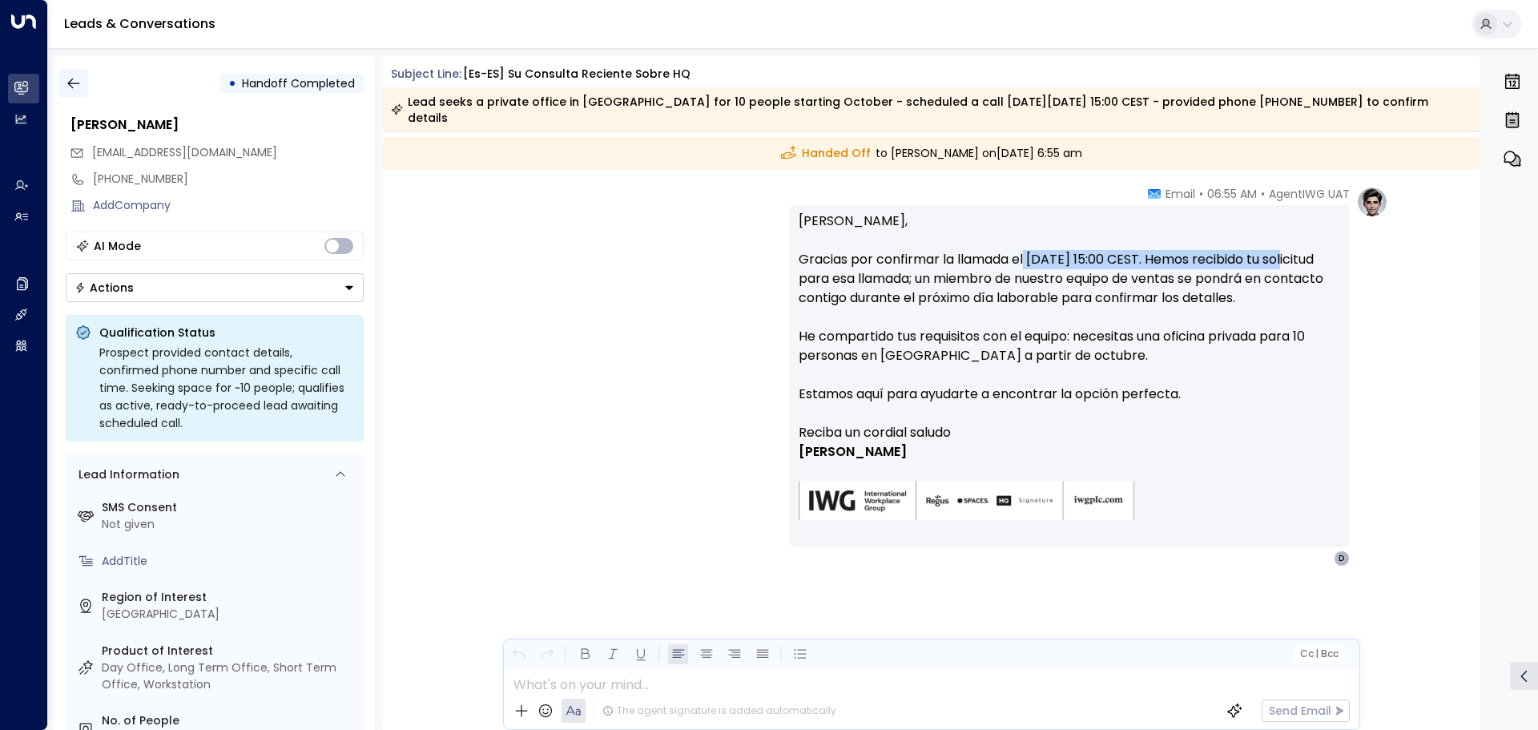
click at [75, 77] on icon "button" at bounding box center [74, 83] width 16 height 16
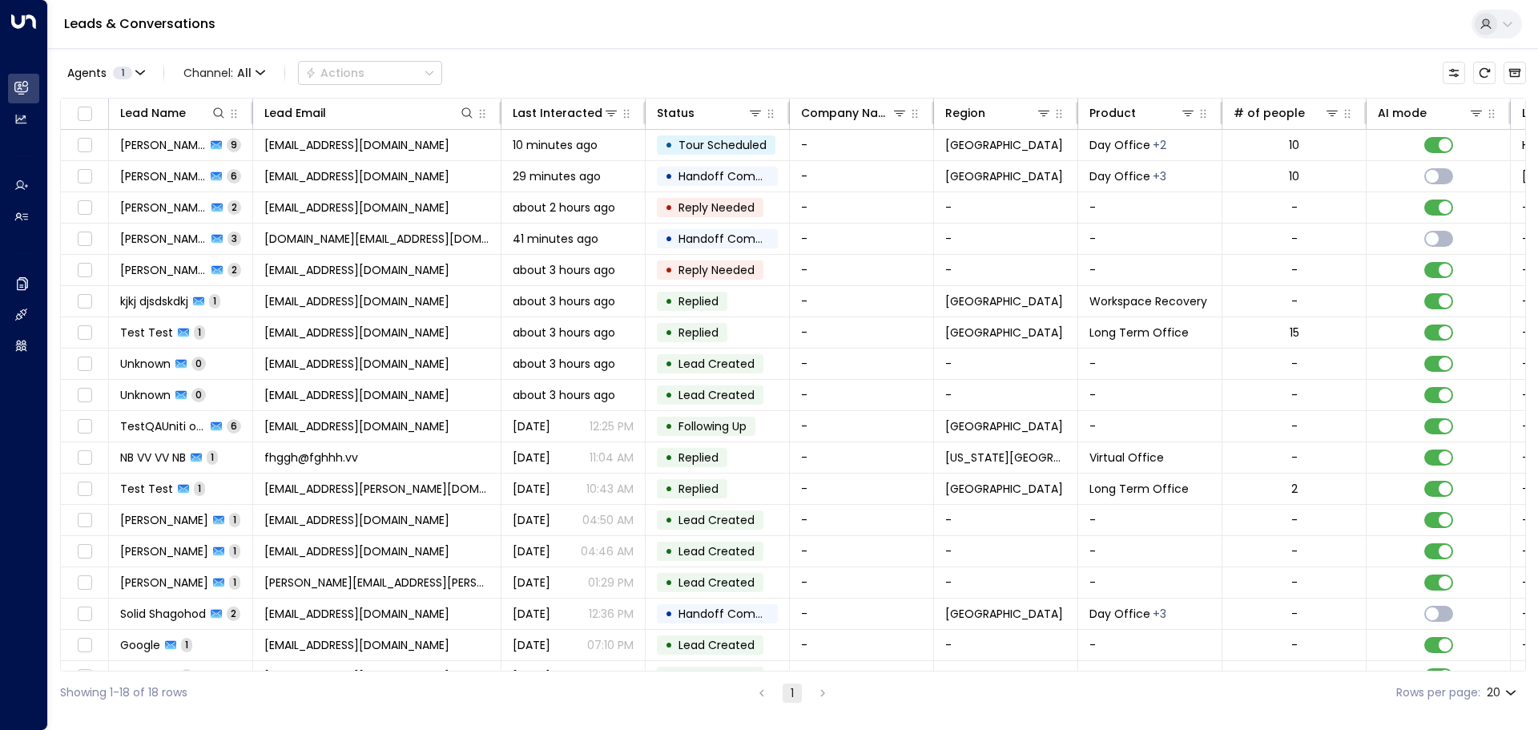
click at [728, 66] on div "Agents 1 Channel: All Actions" at bounding box center [793, 73] width 1466 height 34
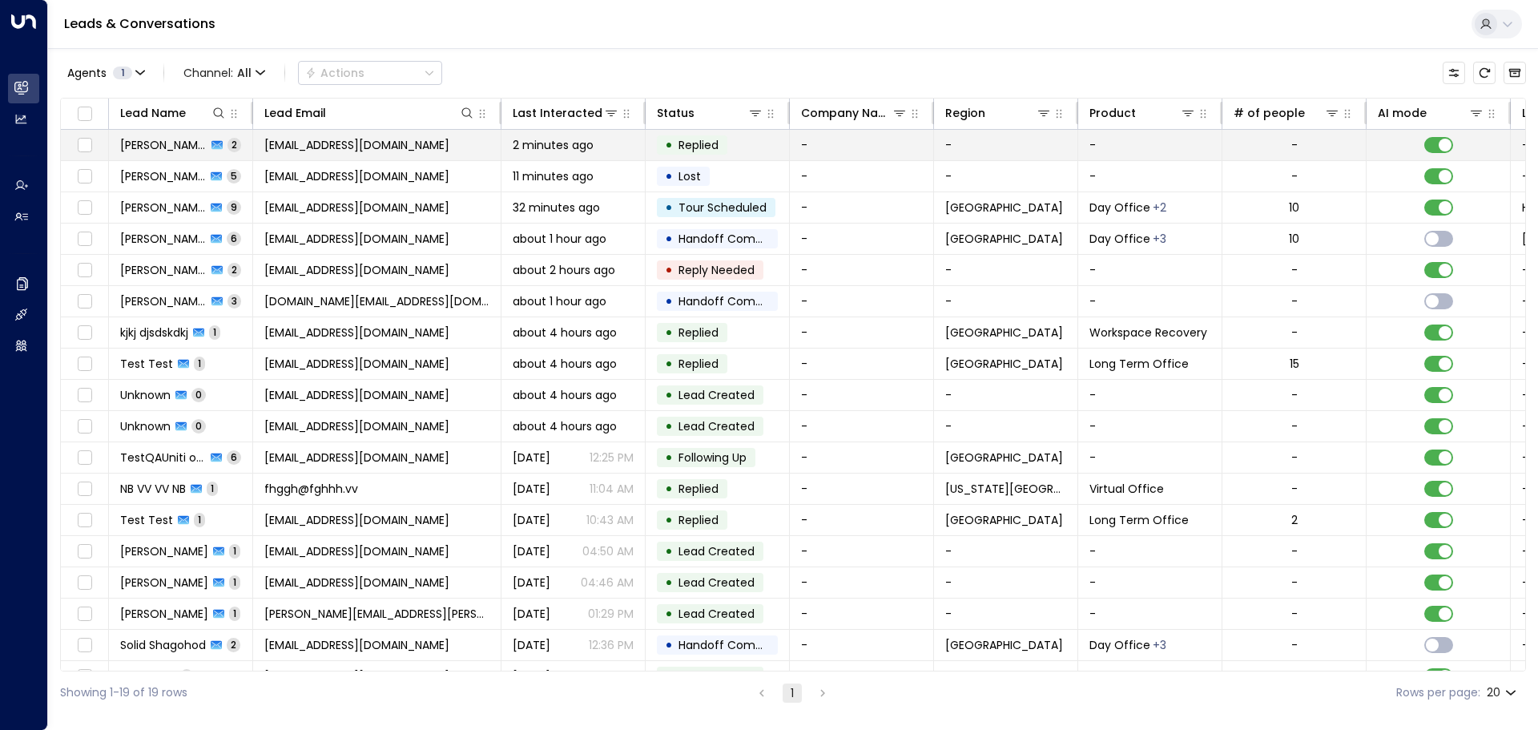
click at [167, 143] on span "[PERSON_NAME]" at bounding box center [163, 145] width 86 height 16
